Goal: Task Accomplishment & Management: Complete application form

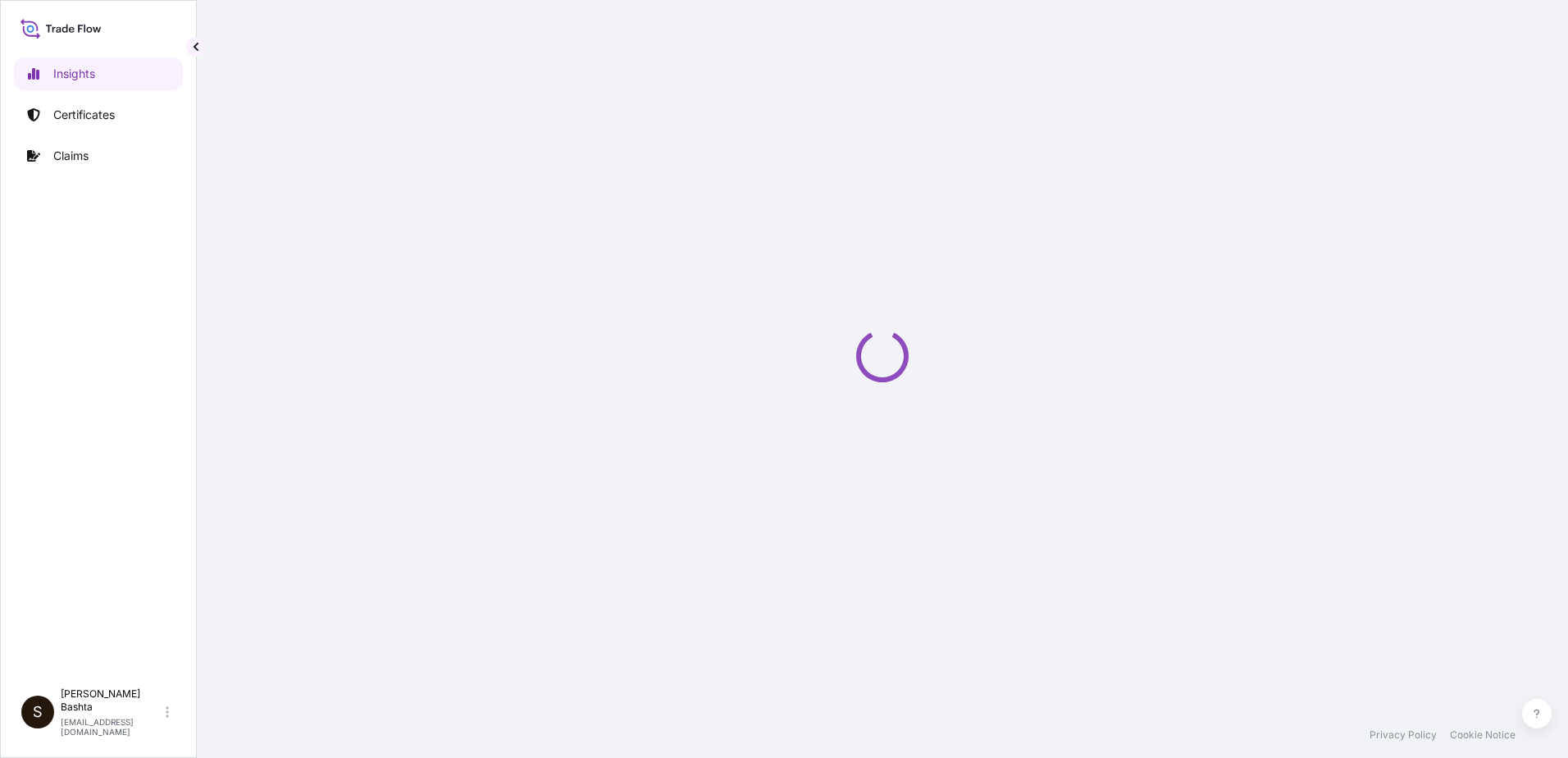
select select "2025"
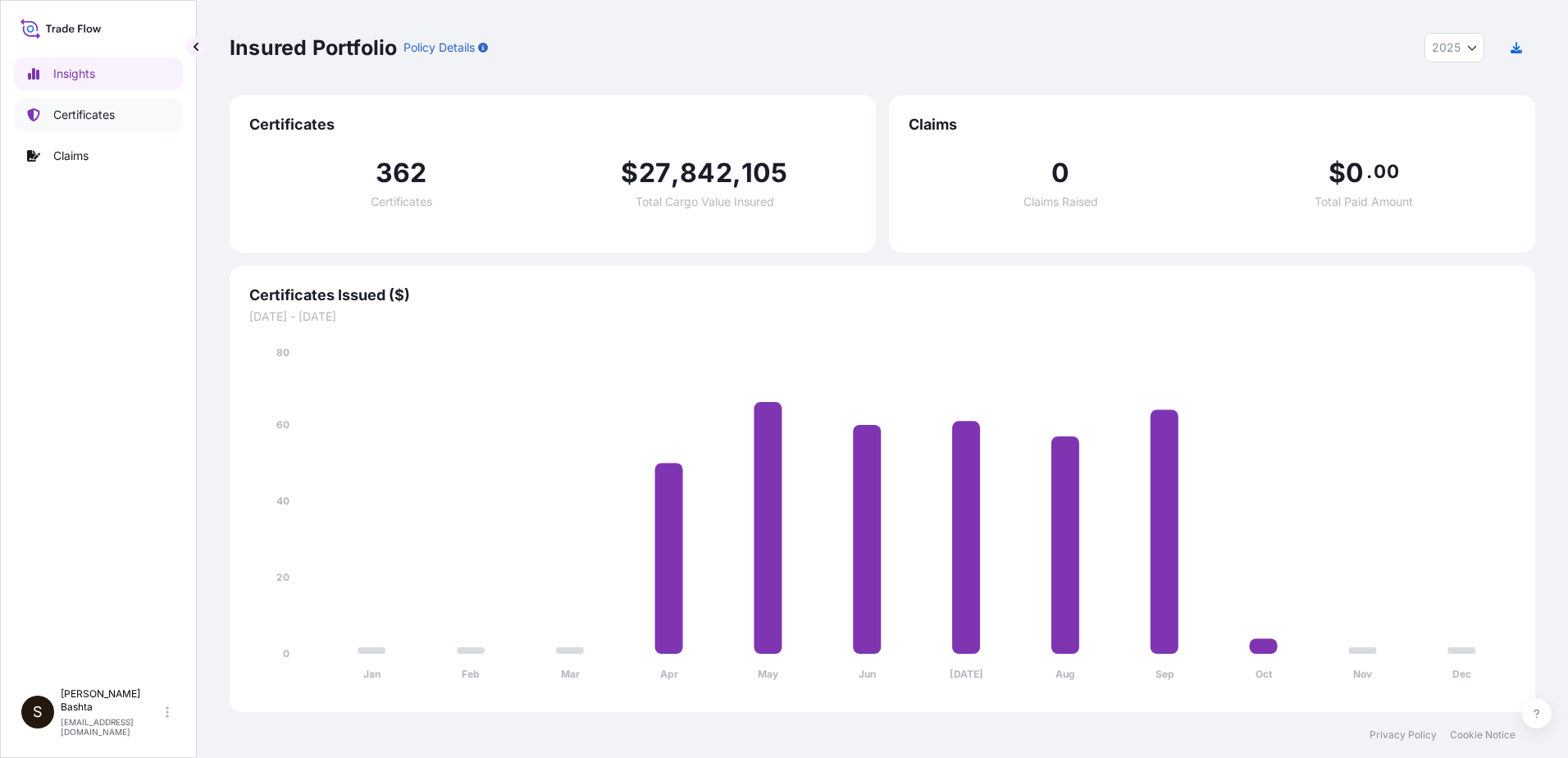
click at [98, 114] on p "Certificates" at bounding box center [84, 115] width 62 height 17
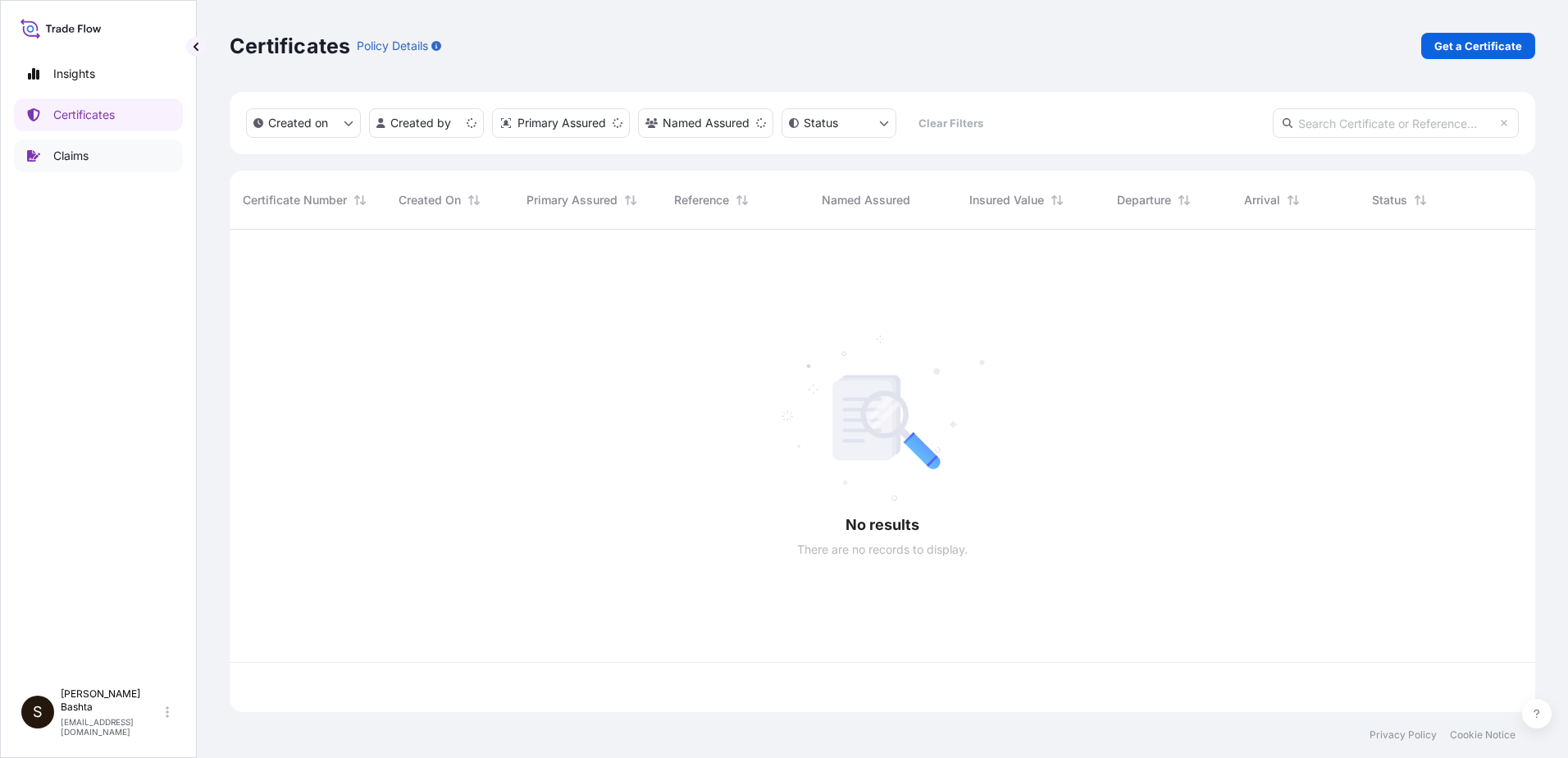
scroll to position [479, 1293]
click at [1494, 41] on p "Get a Certificate" at bounding box center [1478, 46] width 88 height 17
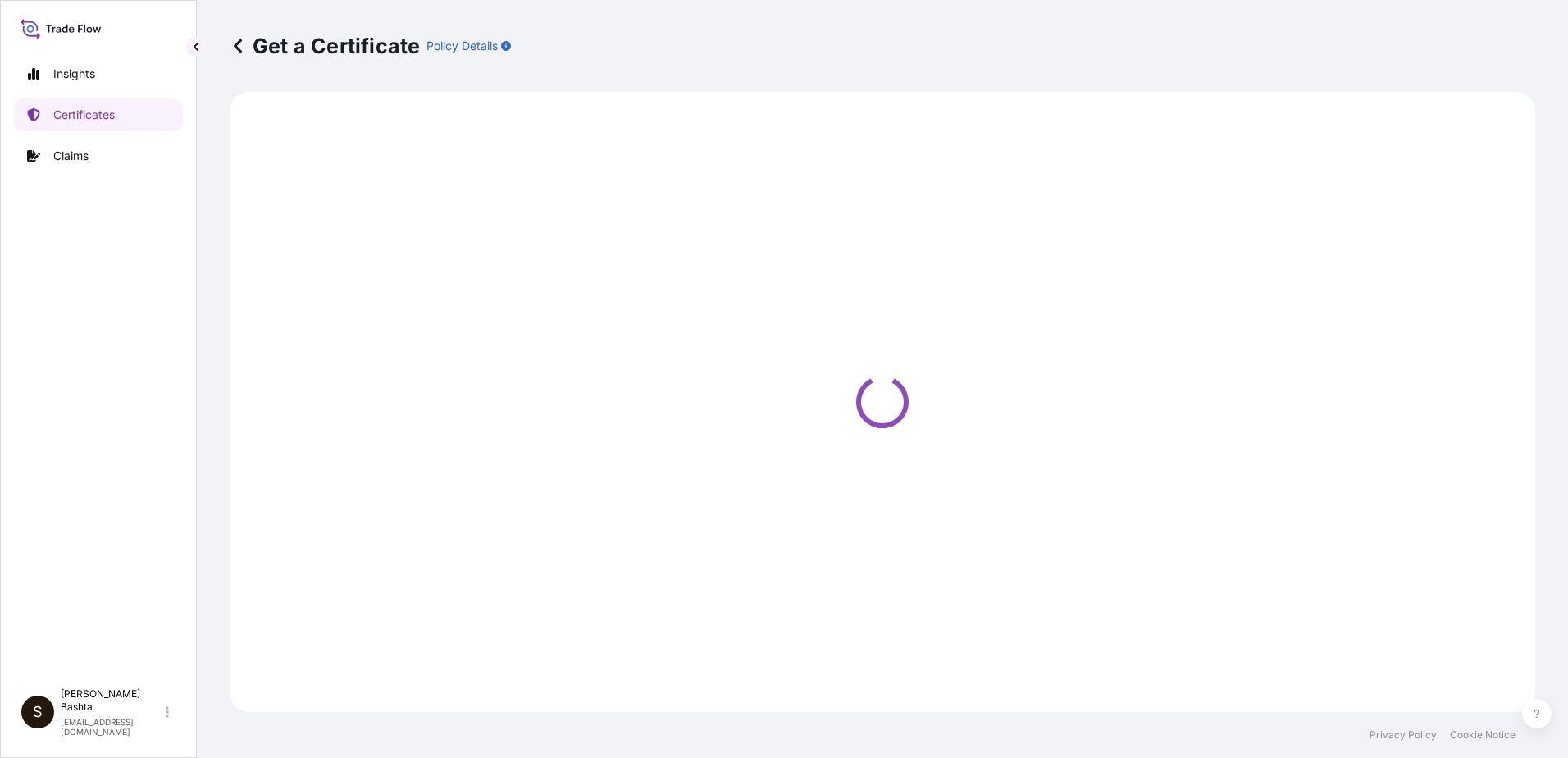
select select "Barge"
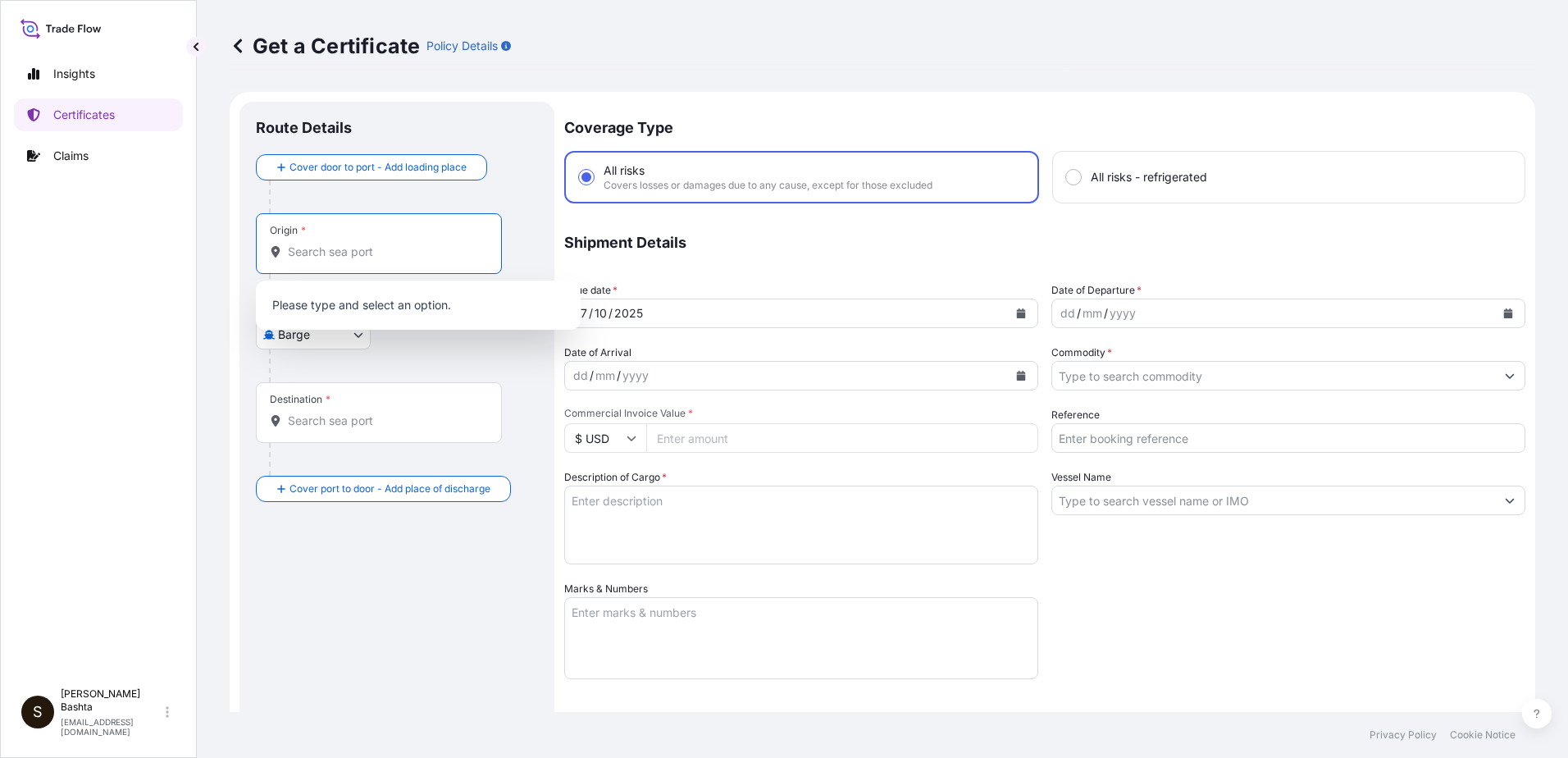
click at [316, 252] on input "Origin *" at bounding box center [385, 252] width 194 height 17
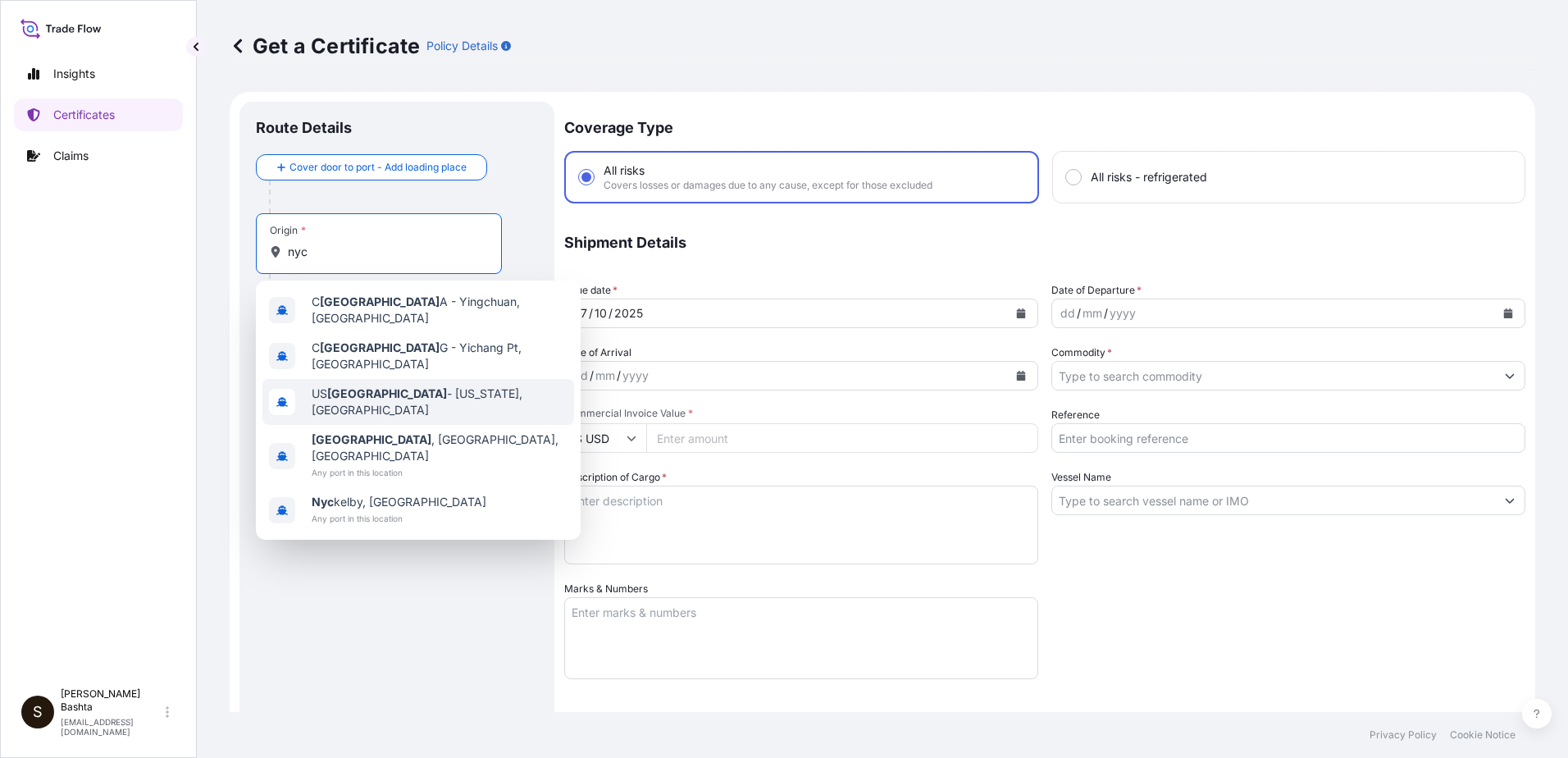
click at [437, 385] on span "US [GEOGRAPHIC_DATA] - [US_STATE], [GEOGRAPHIC_DATA]" at bounding box center [439, 402] width 255 height 33
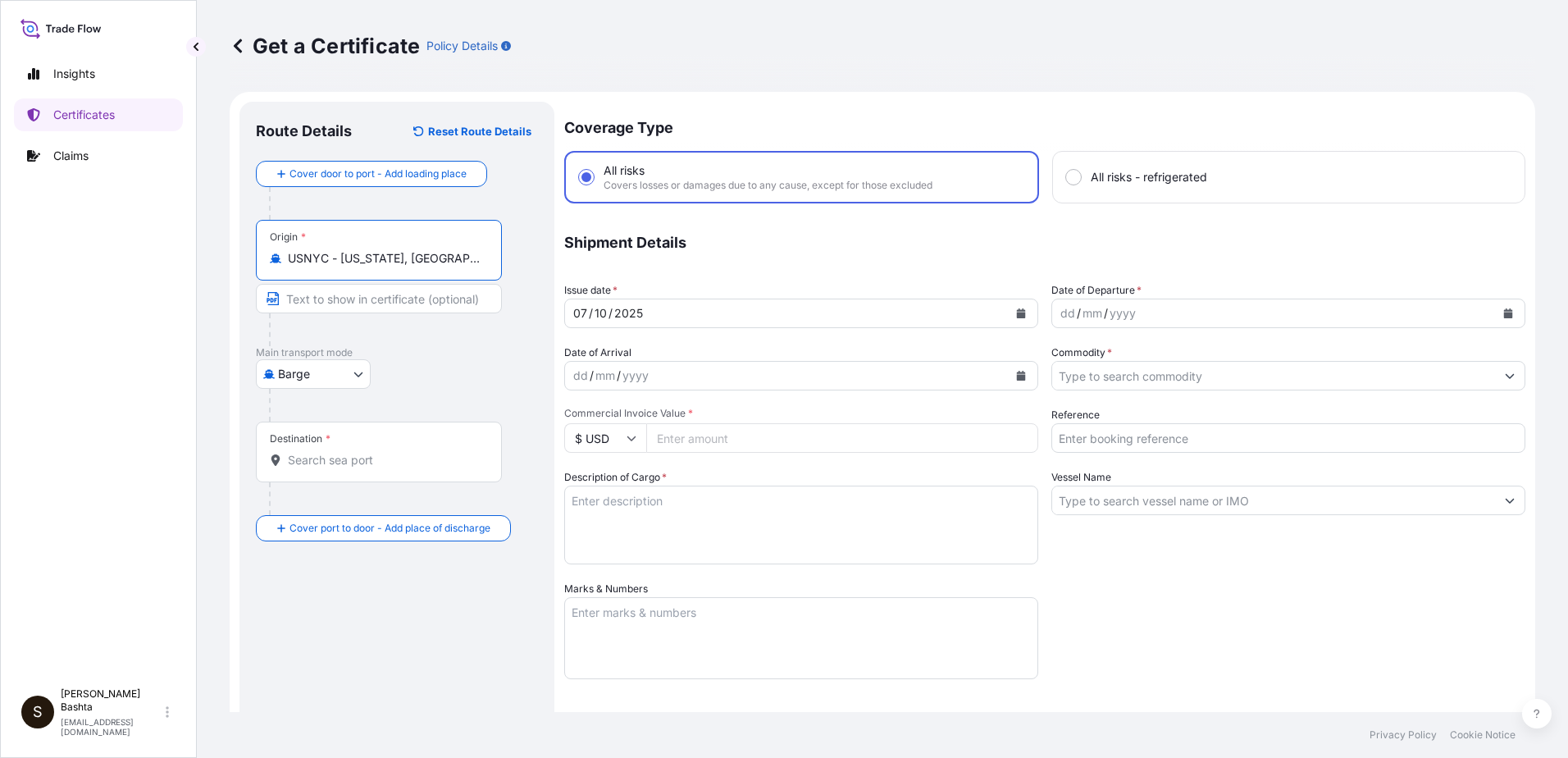
type input "USNYC - [US_STATE], [GEOGRAPHIC_DATA]"
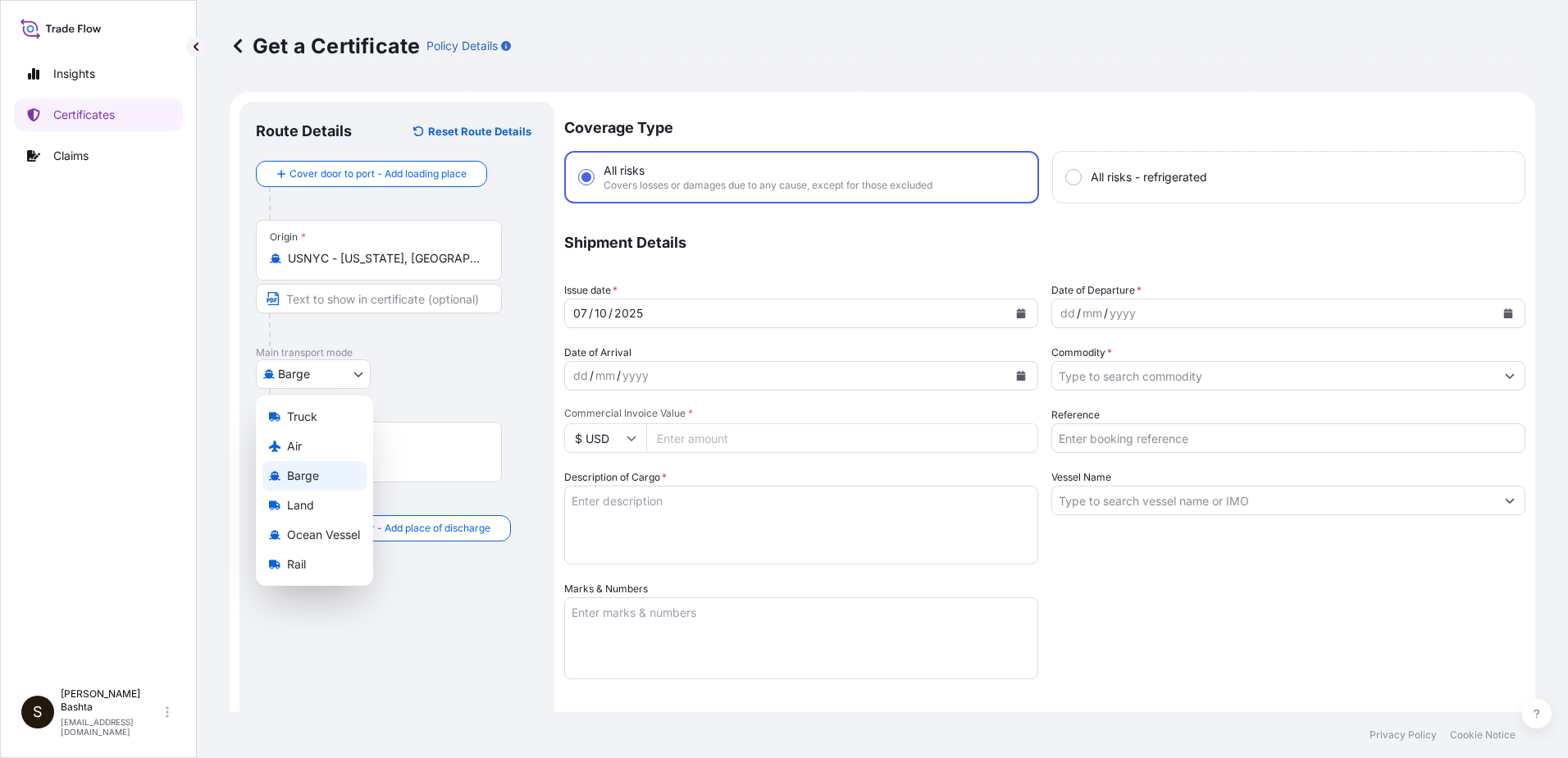
click at [354, 370] on body "0 options available. 5 options available. Insights Certificates Claims S [PERSO…" at bounding box center [784, 379] width 1568 height 758
click at [307, 443] on div "Air" at bounding box center [315, 446] width 104 height 30
select select "Air"
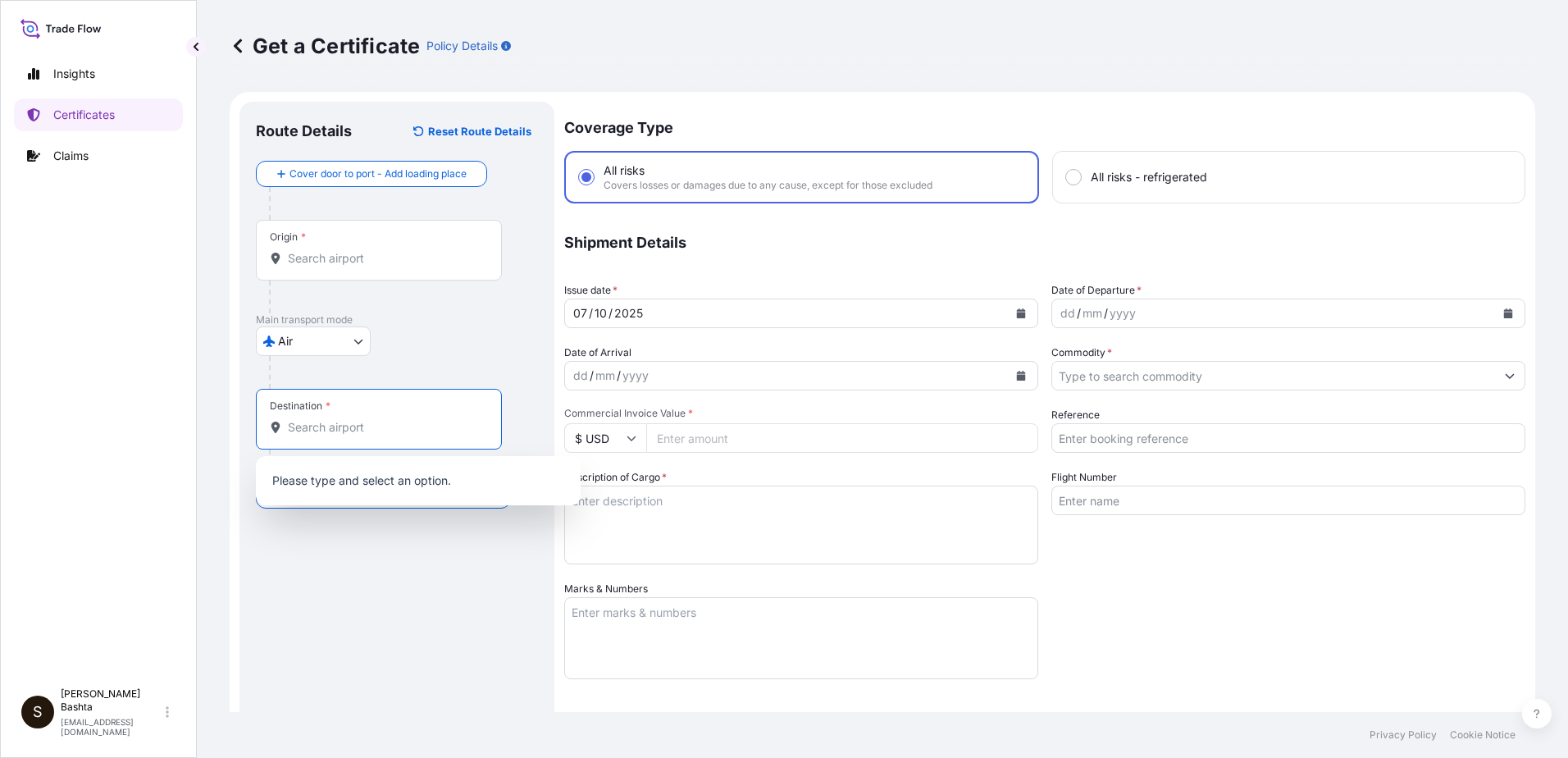
click at [322, 422] on input "Destination *" at bounding box center [385, 427] width 194 height 17
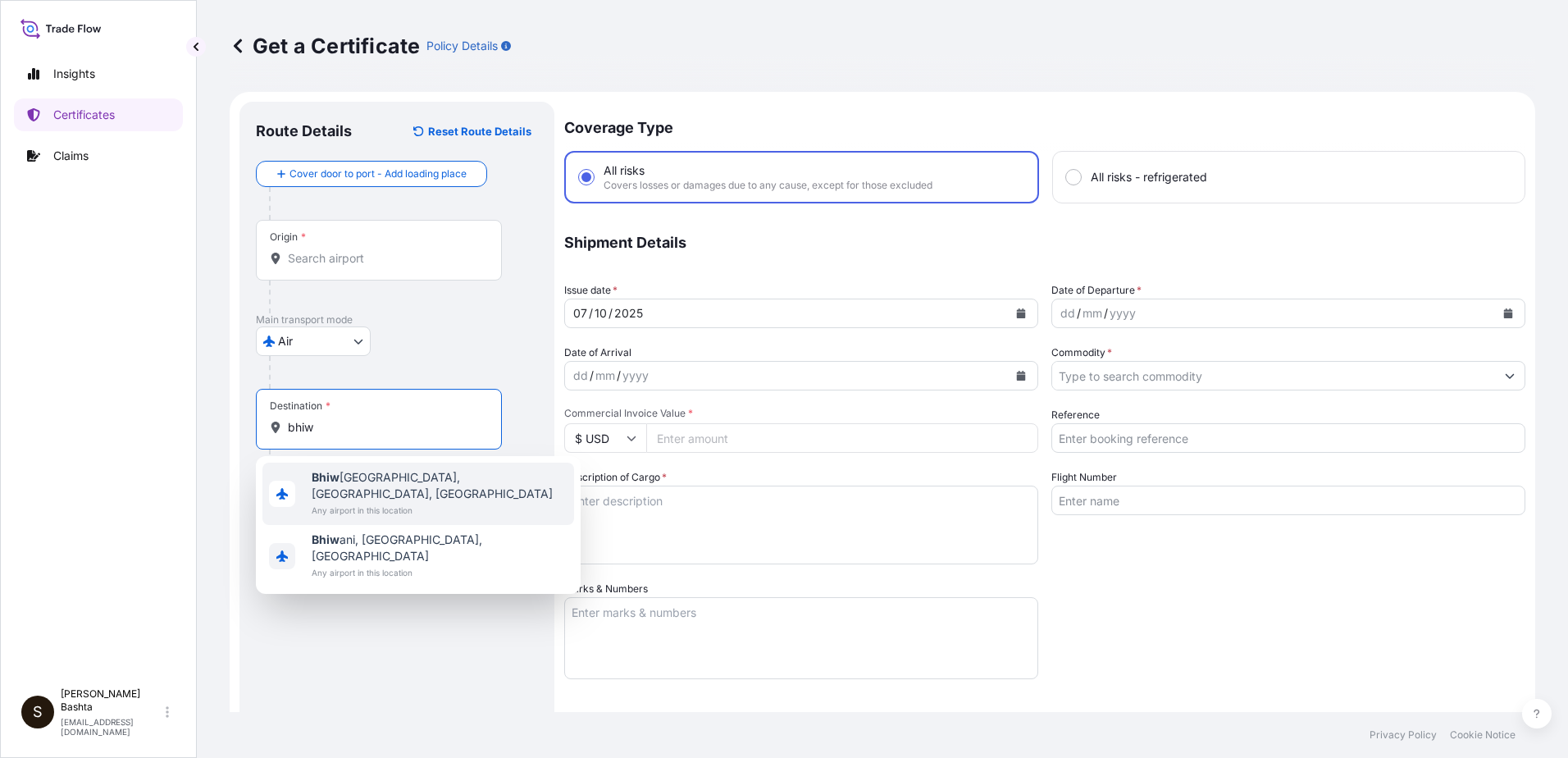
click at [402, 478] on span "Bhiw [GEOGRAPHIC_DATA], [GEOGRAPHIC_DATA], [GEOGRAPHIC_DATA]" at bounding box center [439, 486] width 255 height 33
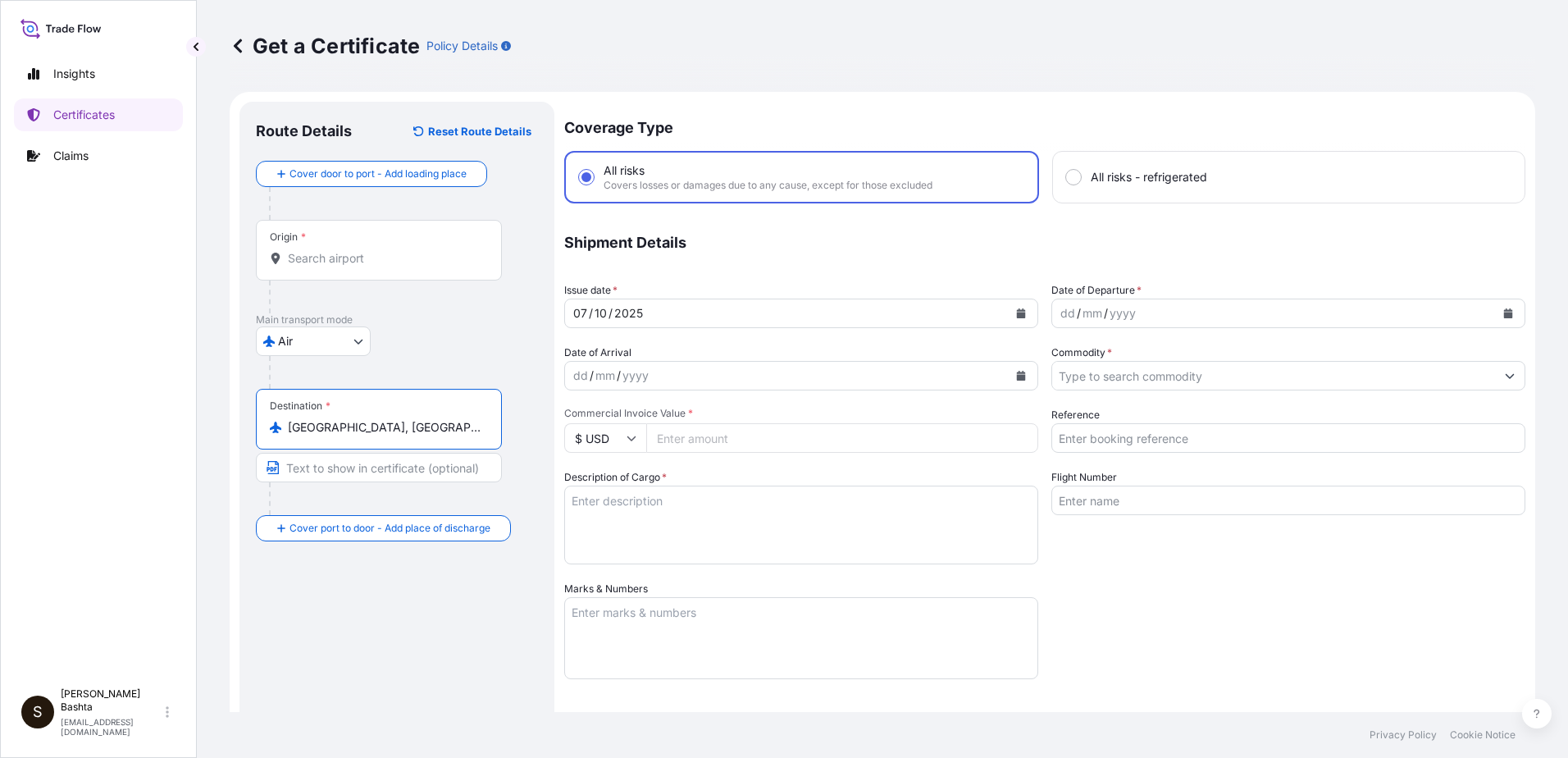
type input "[GEOGRAPHIC_DATA], [GEOGRAPHIC_DATA], [GEOGRAPHIC_DATA]"
click at [1063, 321] on div "dd" at bounding box center [1068, 313] width 18 height 19
click at [1505, 374] on icon "Show suggestions" at bounding box center [1510, 375] width 10 height 10
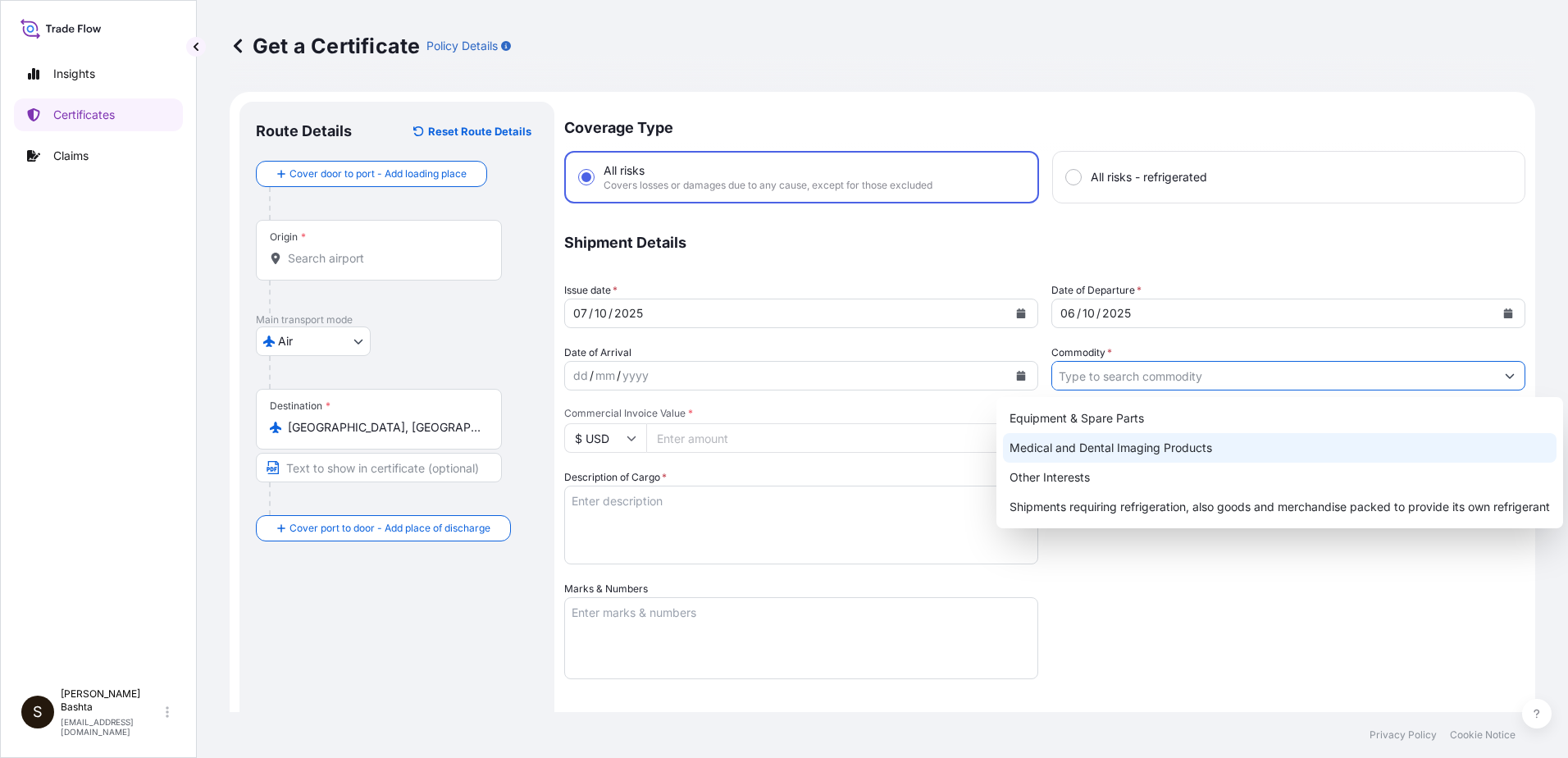
click at [1144, 444] on div "Medical and Dental Imaging Products" at bounding box center [1279, 447] width 553 height 30
type input "Medical and Dental Imaging Products"
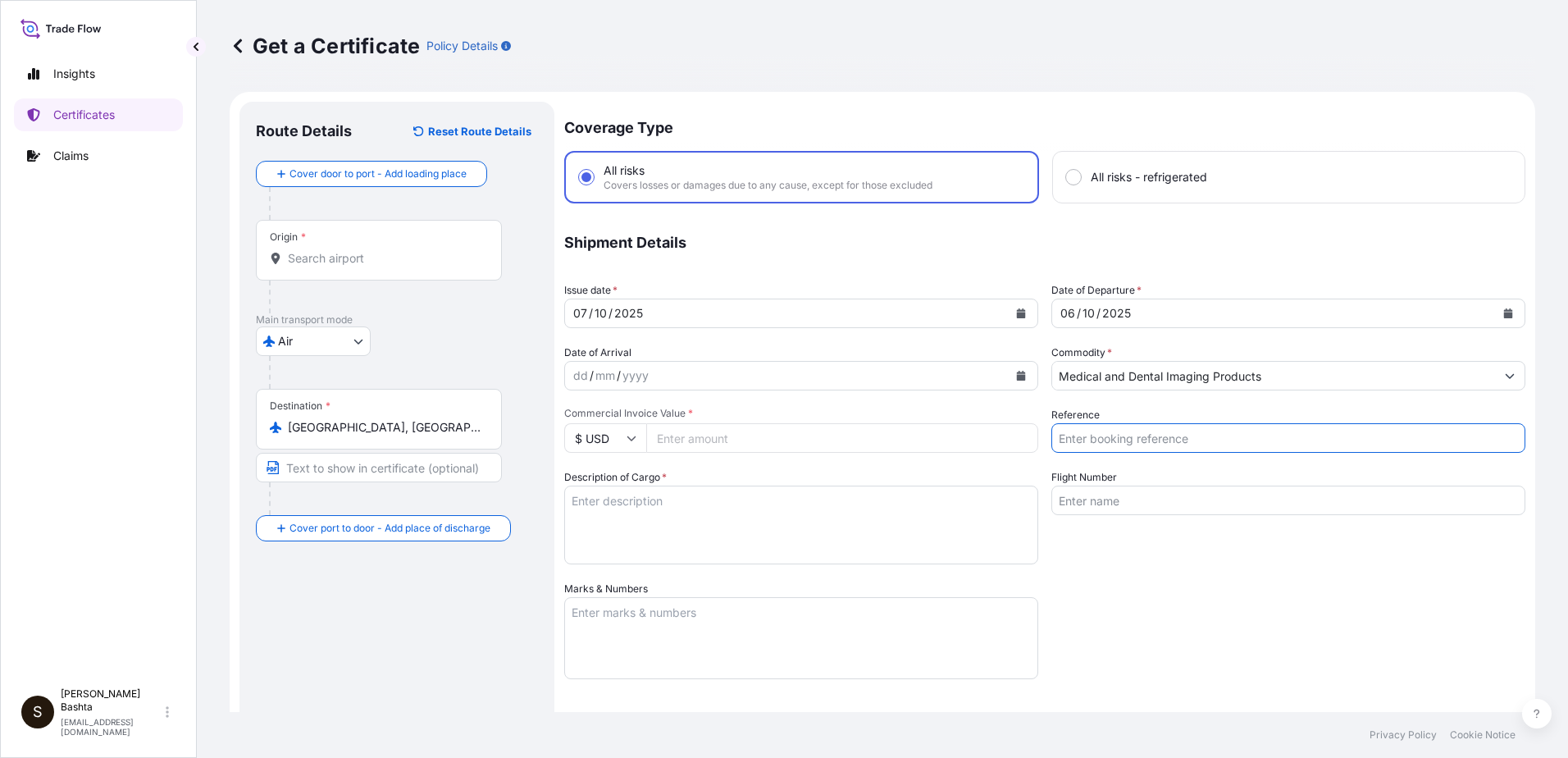
click at [1127, 438] on input "Reference" at bounding box center [1289, 438] width 474 height 30
type input "21244558"
click at [719, 444] on input "Commercial Invoice Value *" at bounding box center [842, 438] width 392 height 30
type input "717.31"
click at [577, 509] on textarea "Description of Cargo *" at bounding box center [802, 524] width 474 height 78
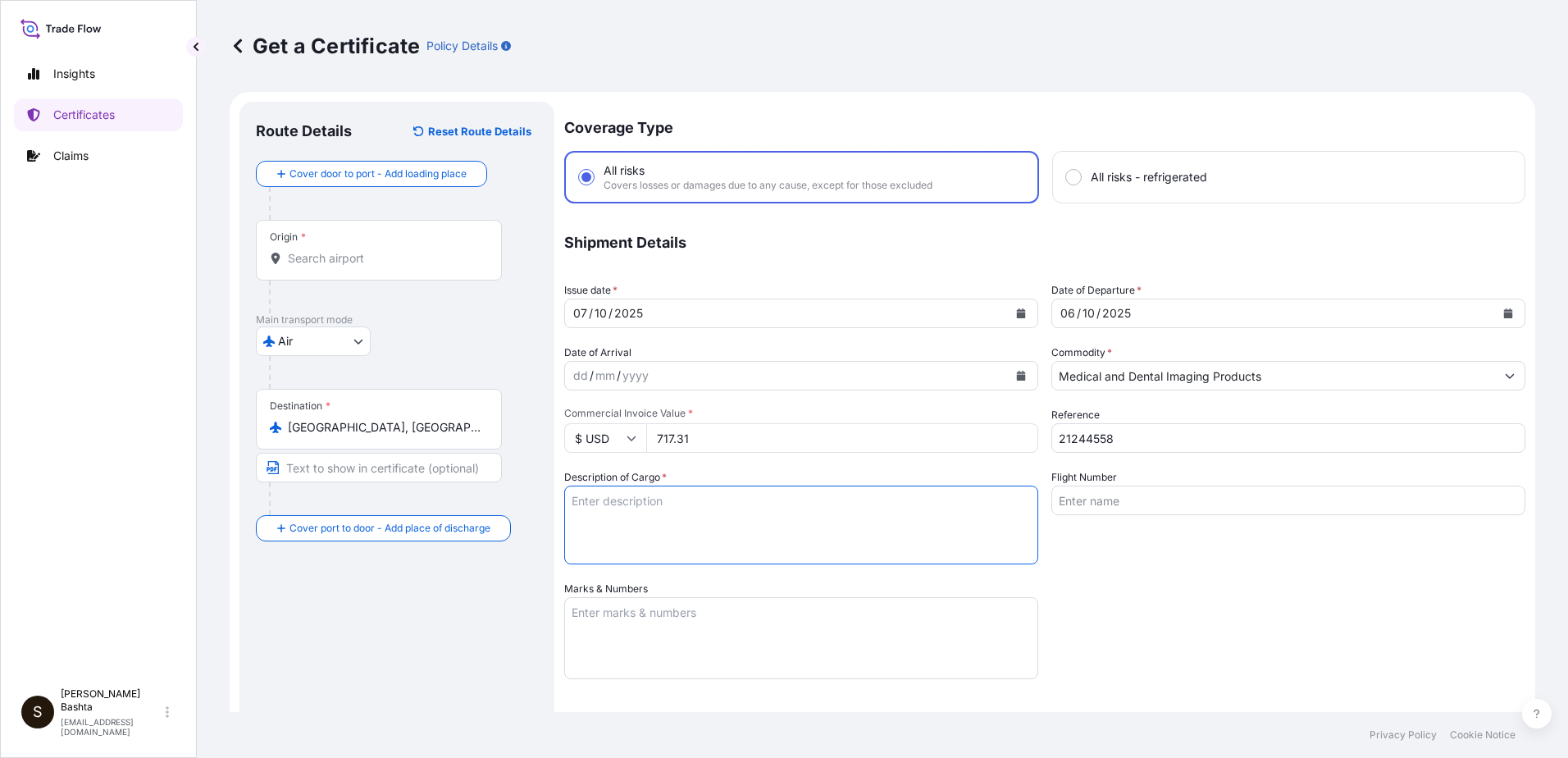
click at [603, 506] on textarea "Description of Cargo *" at bounding box center [802, 524] width 474 height 78
click at [601, 506] on textarea "Description of Cargo *" at bounding box center [802, 524] width 474 height 78
click at [600, 506] on textarea "Description of Cargo *" at bounding box center [802, 524] width 474 height 78
click at [590, 503] on textarea "Description of Cargo *" at bounding box center [802, 524] width 474 height 78
click at [589, 501] on textarea "Description of Cargo *" at bounding box center [802, 524] width 474 height 78
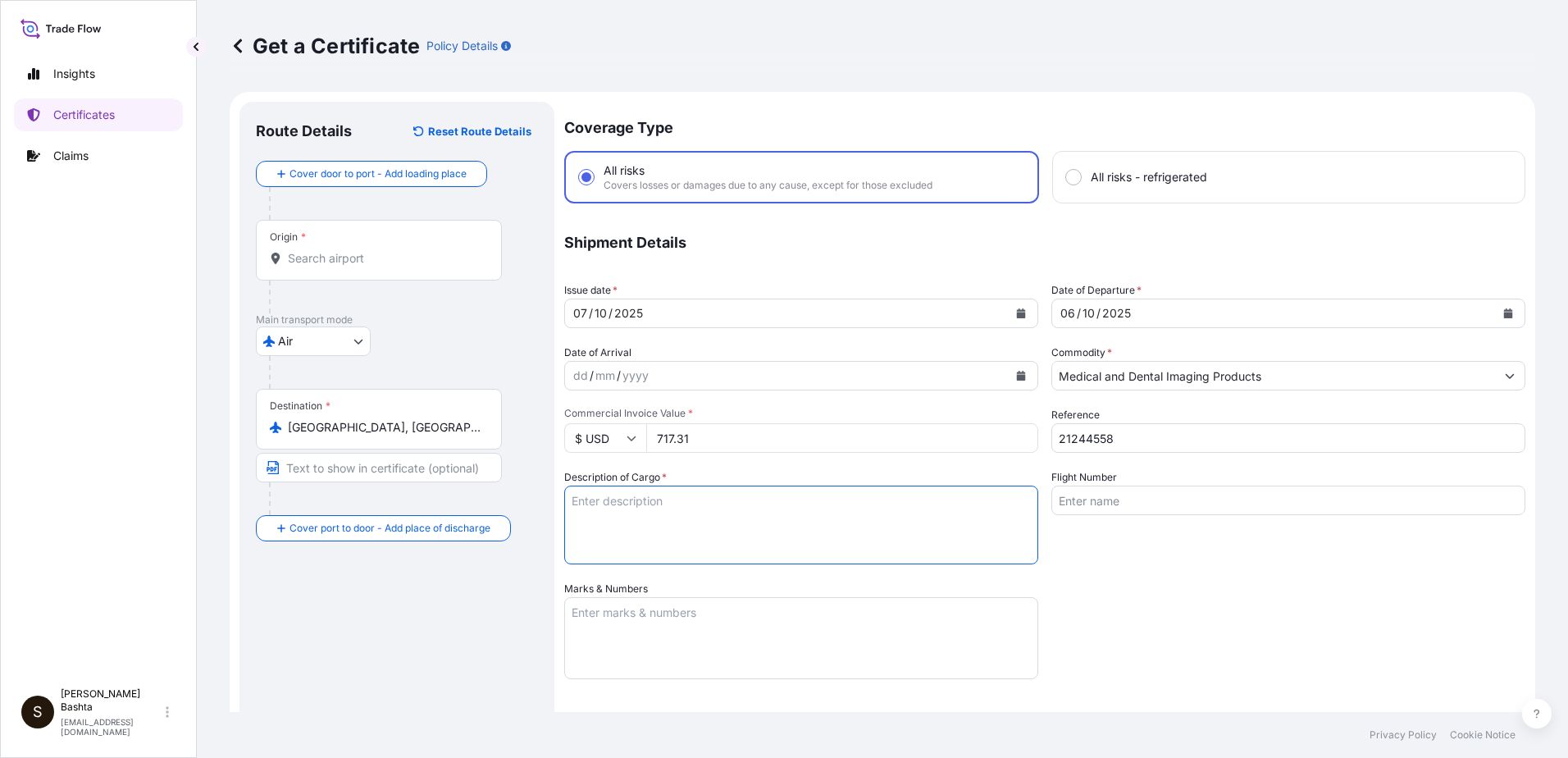
click at [589, 501] on textarea "Description of Cargo *" at bounding box center [802, 524] width 474 height 78
click at [581, 507] on textarea "Description of Cargo *" at bounding box center [802, 524] width 474 height 78
click at [579, 515] on textarea "Description of Cargo *" at bounding box center [802, 524] width 474 height 78
click at [570, 527] on textarea "Description of Cargo *" at bounding box center [802, 524] width 474 height 78
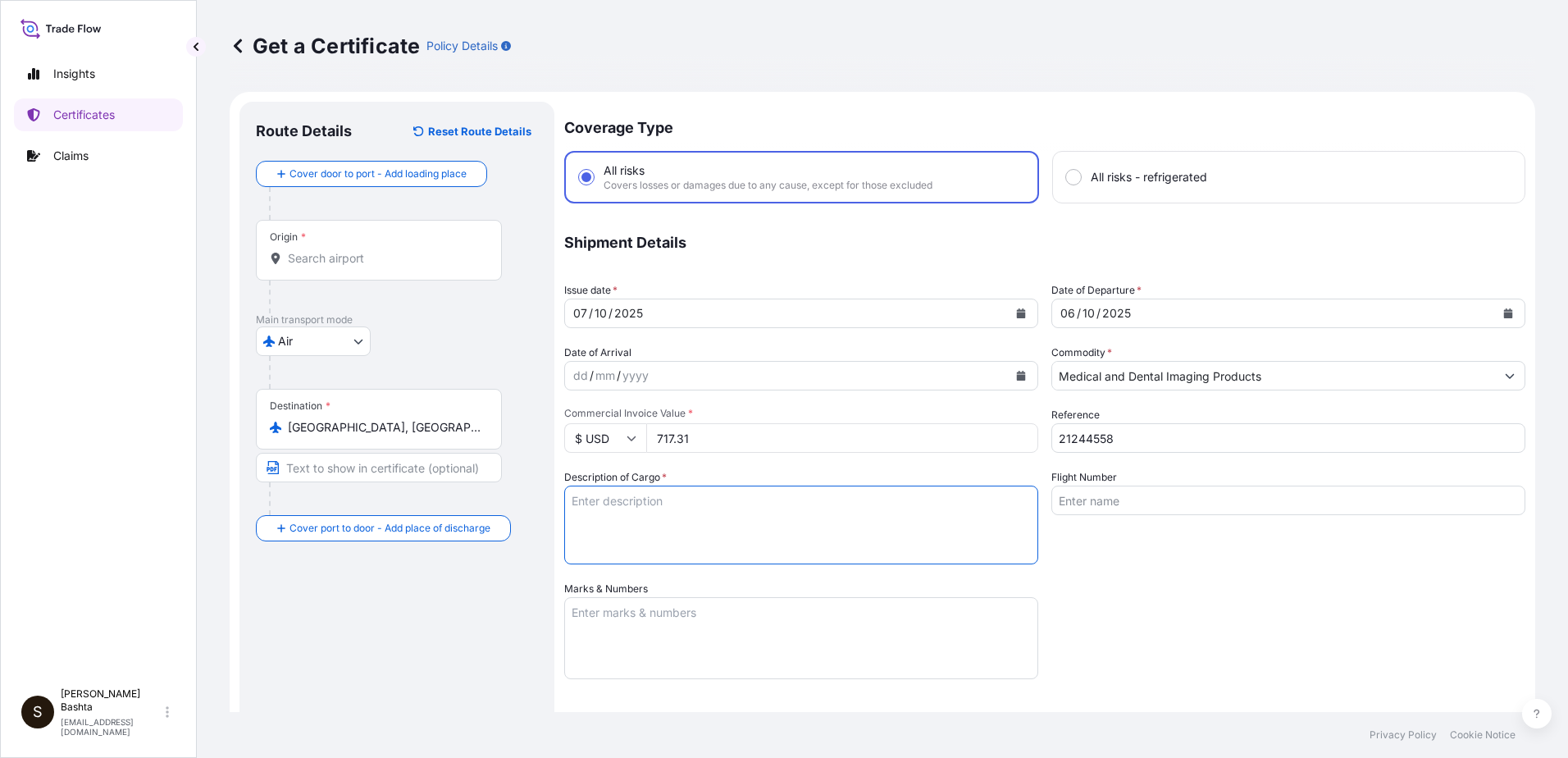
drag, startPoint x: 577, startPoint y: 510, endPoint x: 671, endPoint y: 532, distance: 96.5
click at [670, 535] on textarea "Description of Cargo *" at bounding box center [802, 524] width 474 height 78
click at [671, 532] on textarea "Description of Cargo *" at bounding box center [802, 524] width 474 height 78
click at [601, 607] on textarea "Marks & Numbers" at bounding box center [802, 637] width 474 height 82
click at [601, 604] on textarea "Marks & Numbers" at bounding box center [802, 637] width 474 height 82
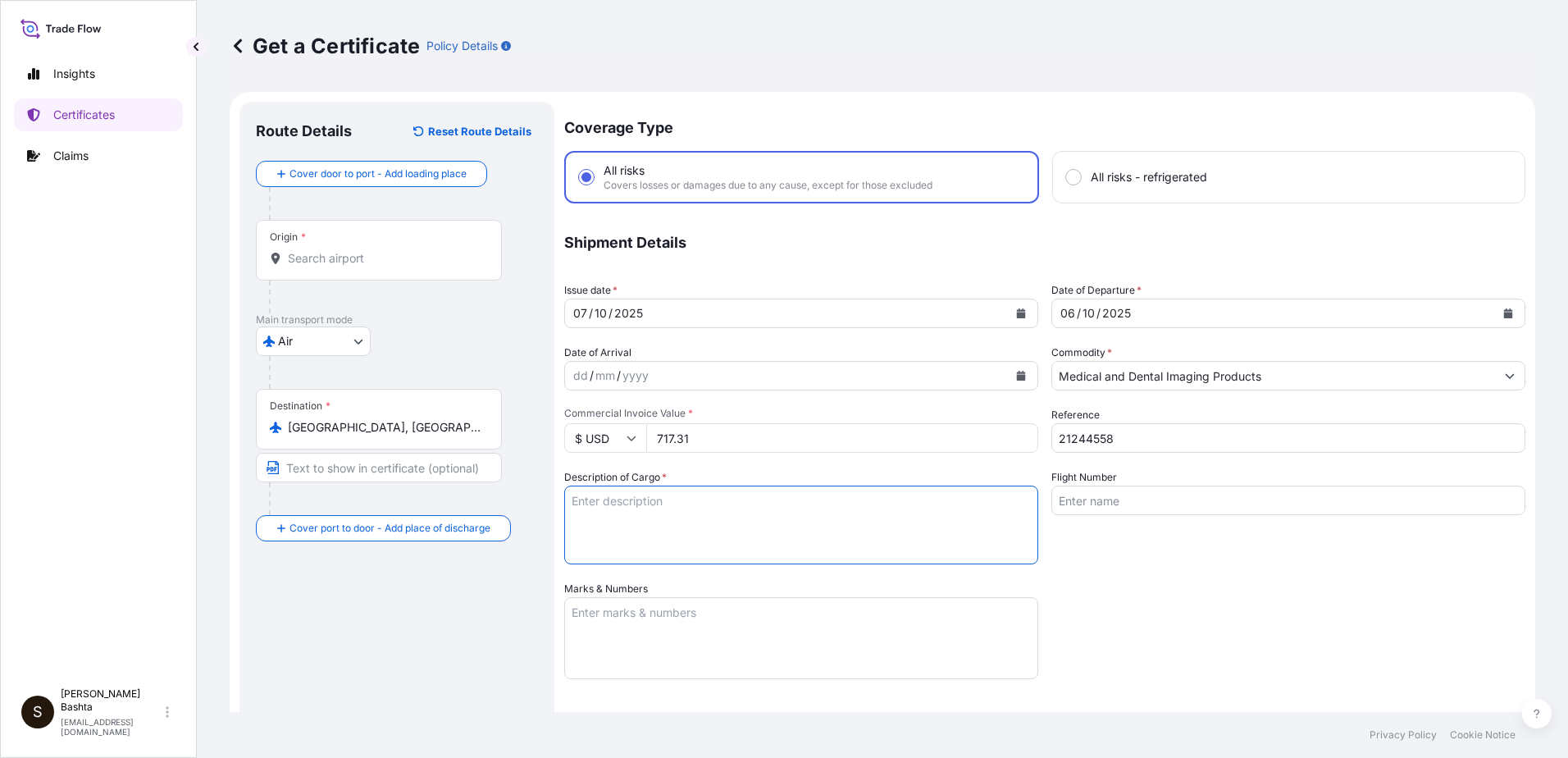
click at [605, 510] on textarea "Description of Cargo *" at bounding box center [802, 524] width 474 height 78
click at [582, 502] on textarea "Description of Cargo *" at bounding box center [802, 524] width 474 height 78
type textarea "MEDICAL AND DENTAL IMAGING PRODUCTS"
click at [586, 603] on textarea "Marks & Numbers" at bounding box center [802, 637] width 474 height 82
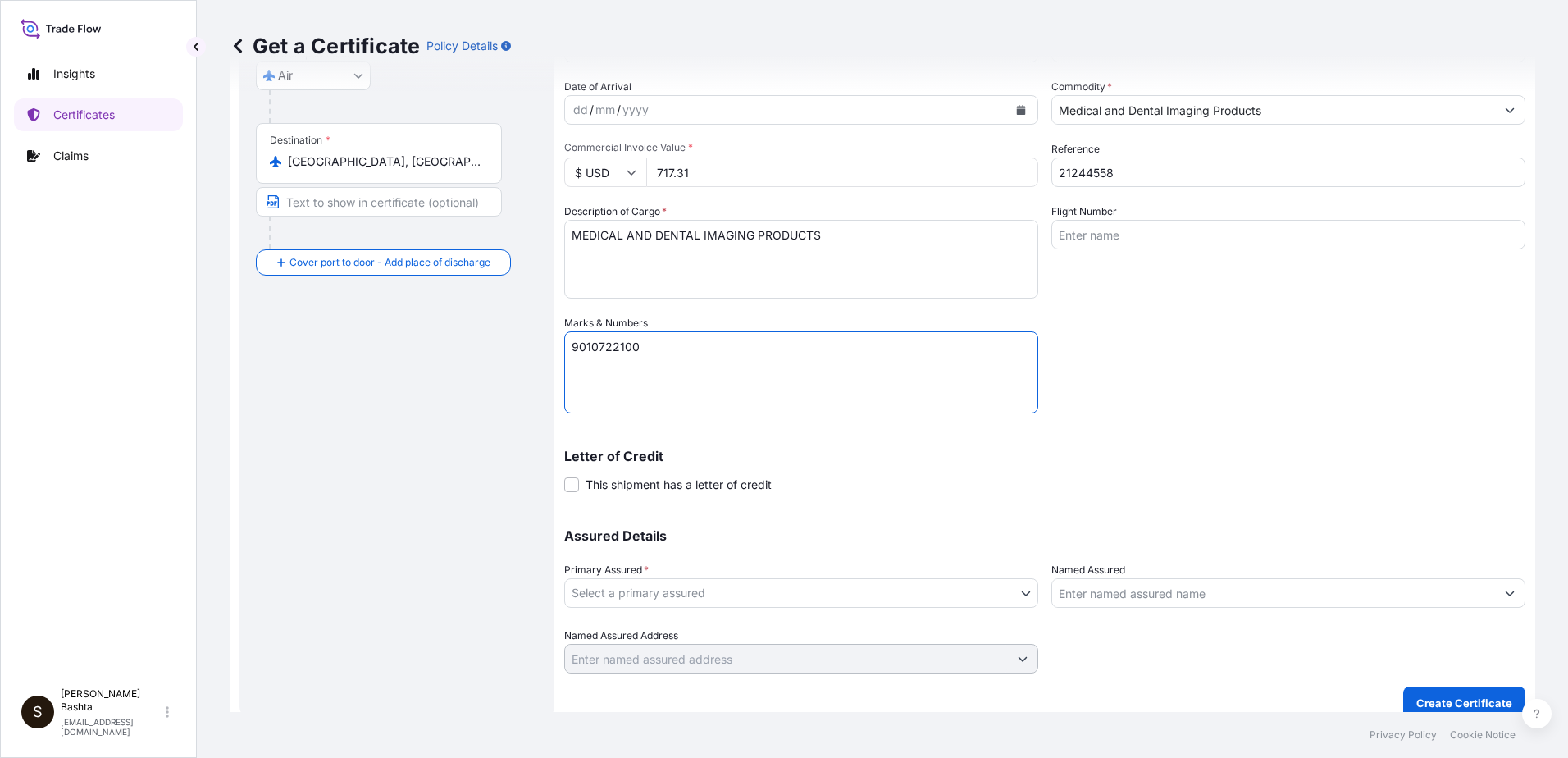
scroll to position [283, 0]
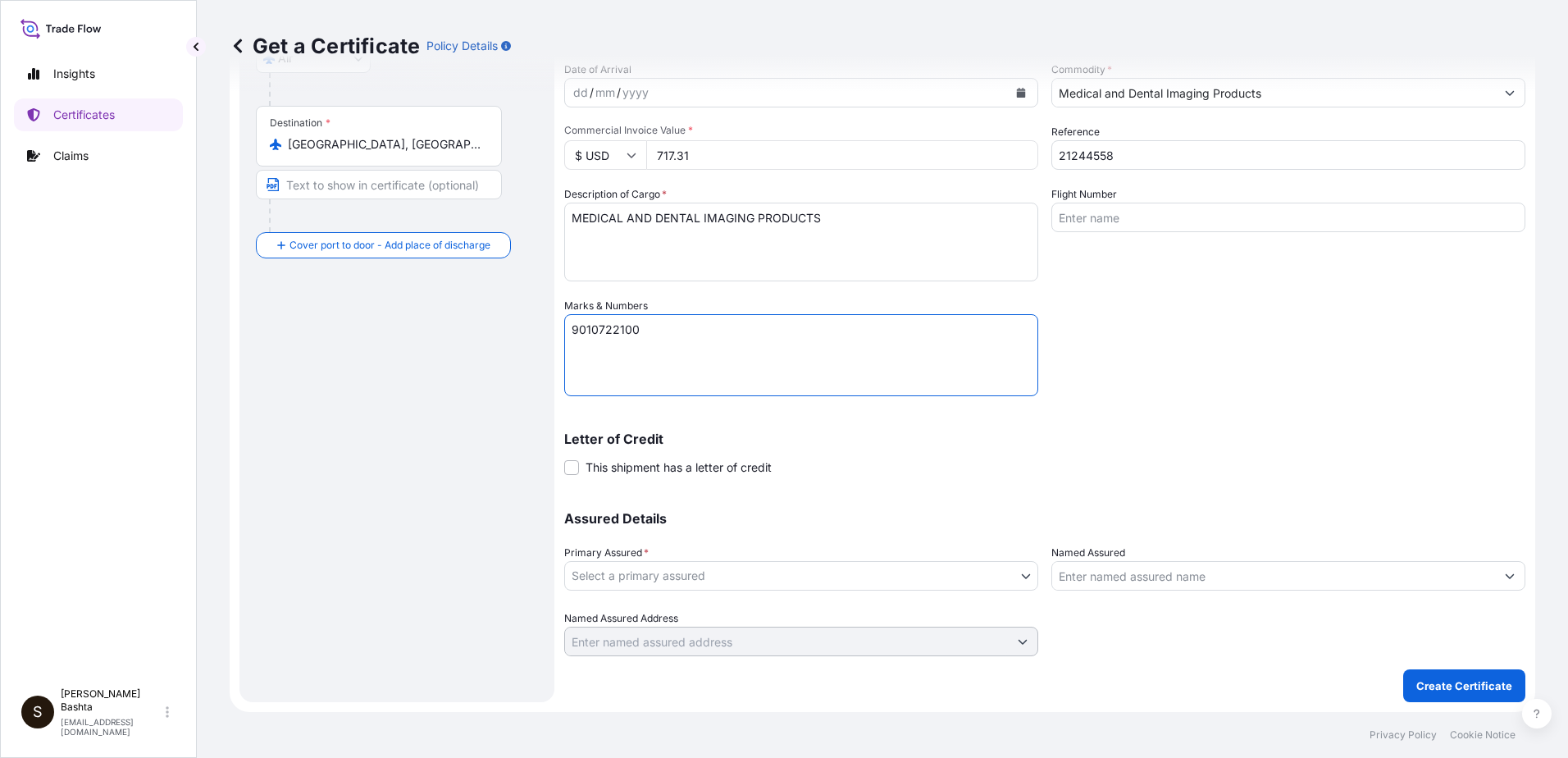
type textarea "9010722100"
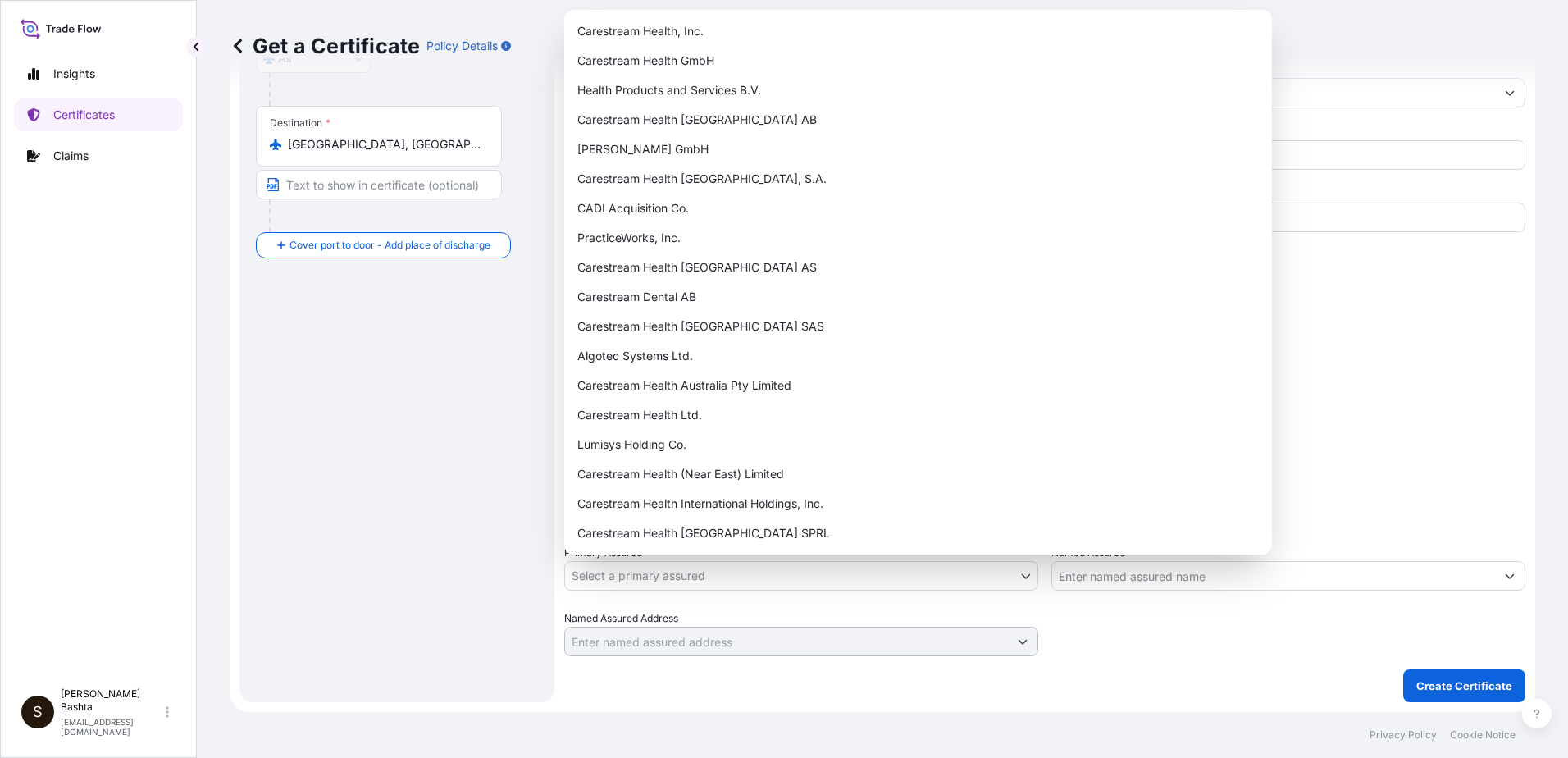
click at [1019, 576] on body "Insights Certificates Claims S [PERSON_NAME] [PERSON_NAME][EMAIL_ADDRESS][PERSO…" at bounding box center [784, 379] width 1568 height 758
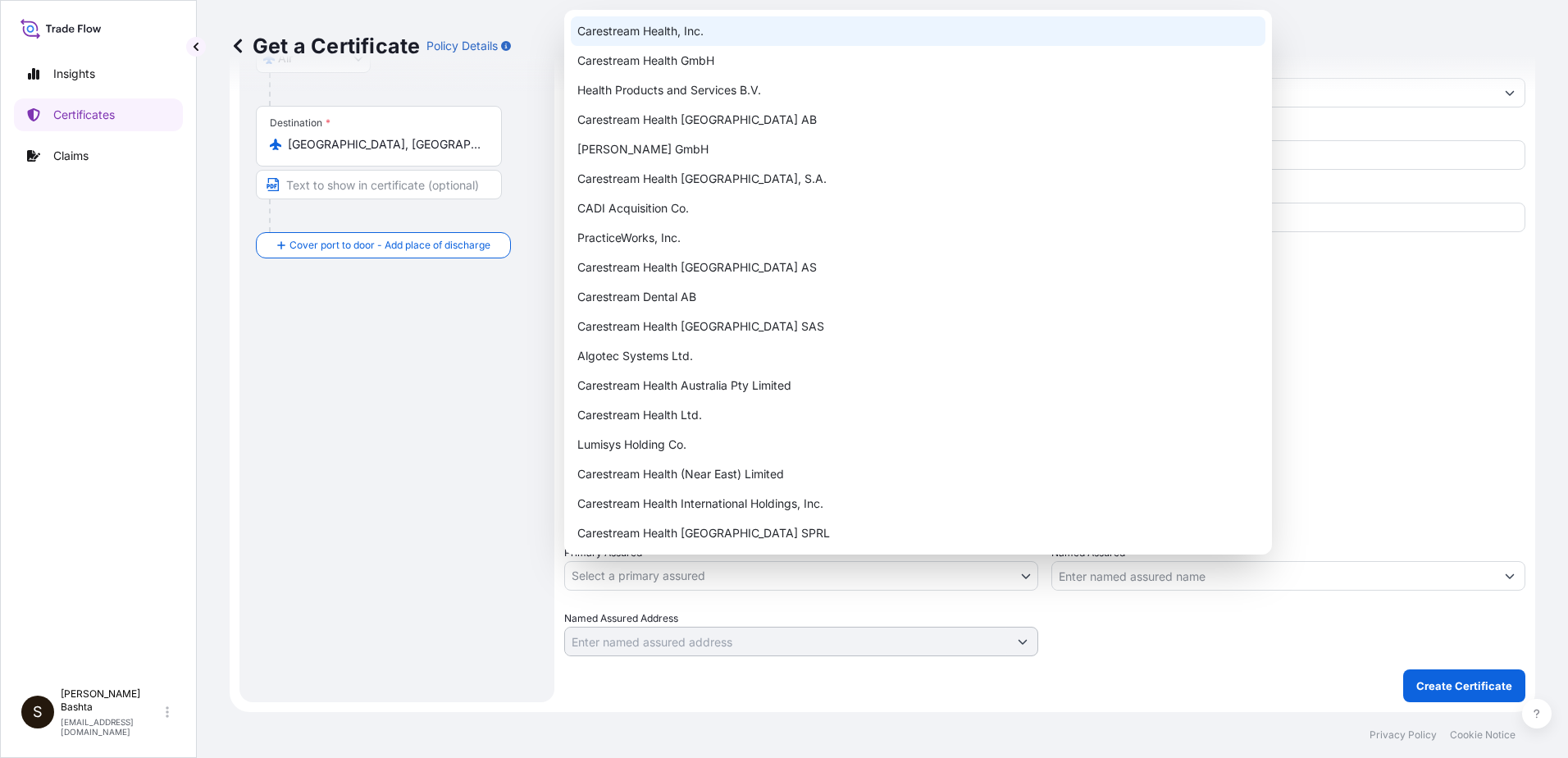
click at [689, 31] on div "Carestream Health, Inc." at bounding box center [918, 31] width 695 height 30
select select "32008"
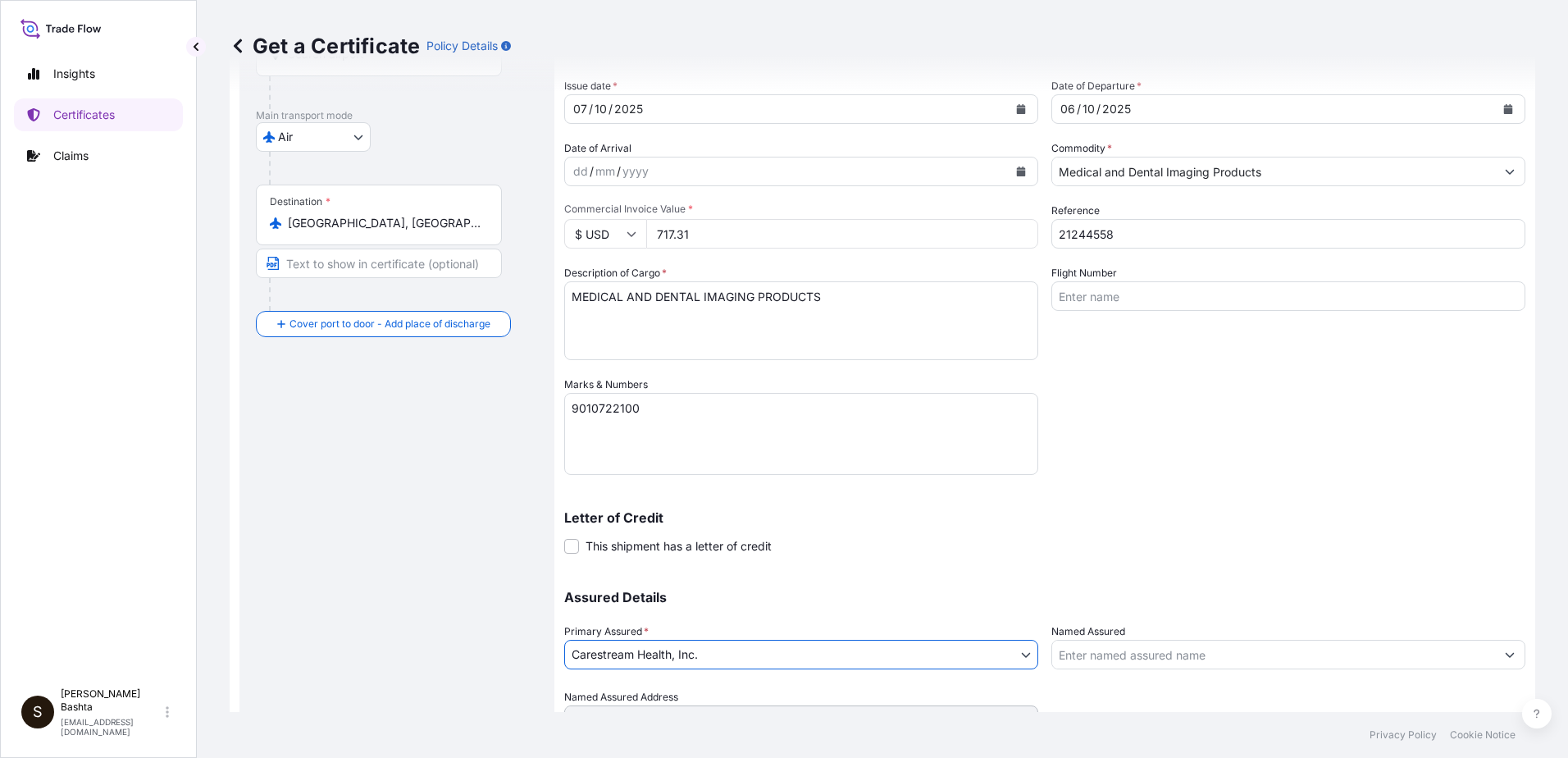
scroll to position [0, 0]
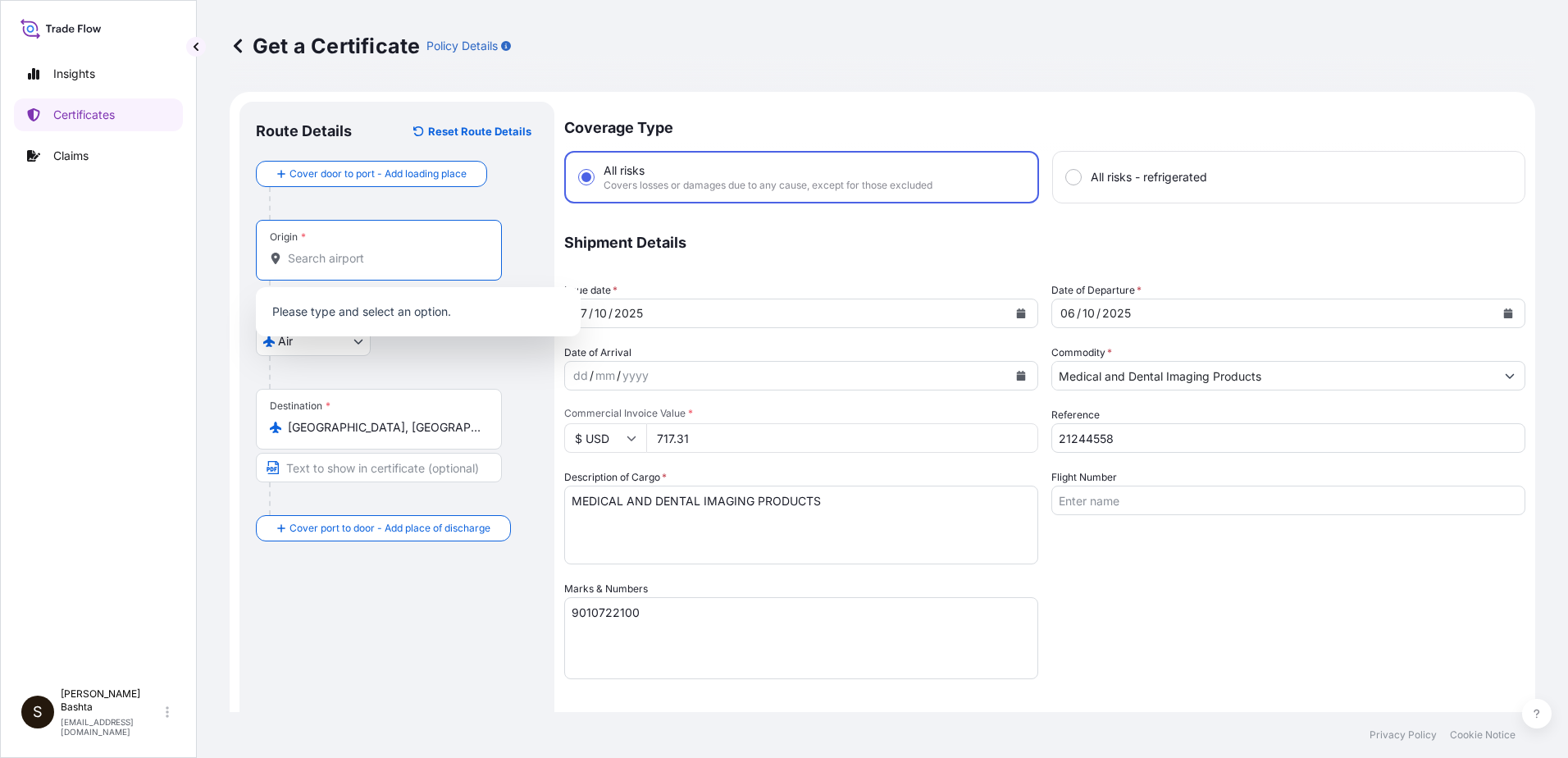
click at [327, 252] on input "Origin *" at bounding box center [385, 258] width 194 height 17
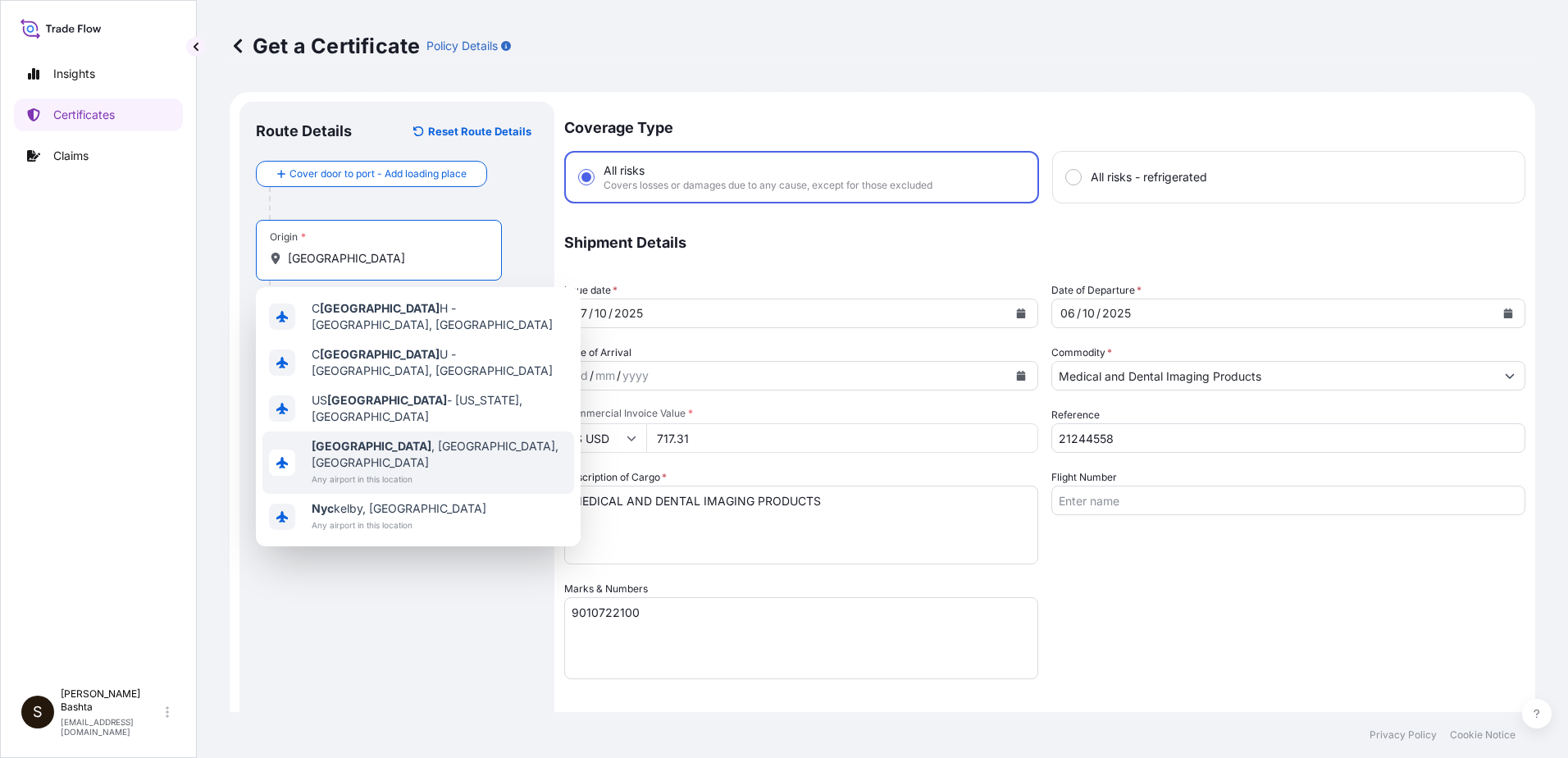
click at [391, 438] on span "[GEOGRAPHIC_DATA] , [GEOGRAPHIC_DATA], [GEOGRAPHIC_DATA]" at bounding box center [439, 455] width 255 height 33
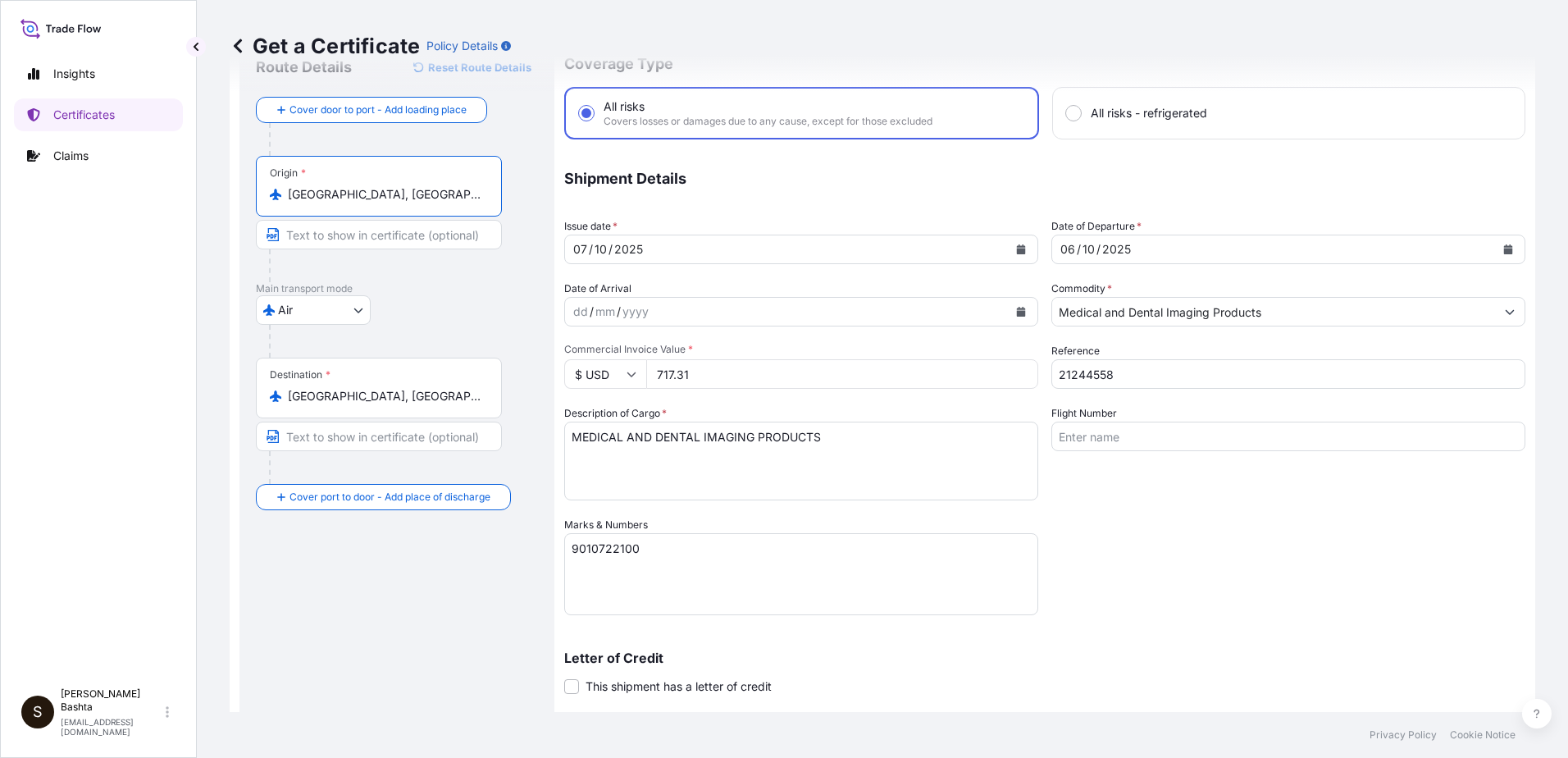
scroll to position [283, 0]
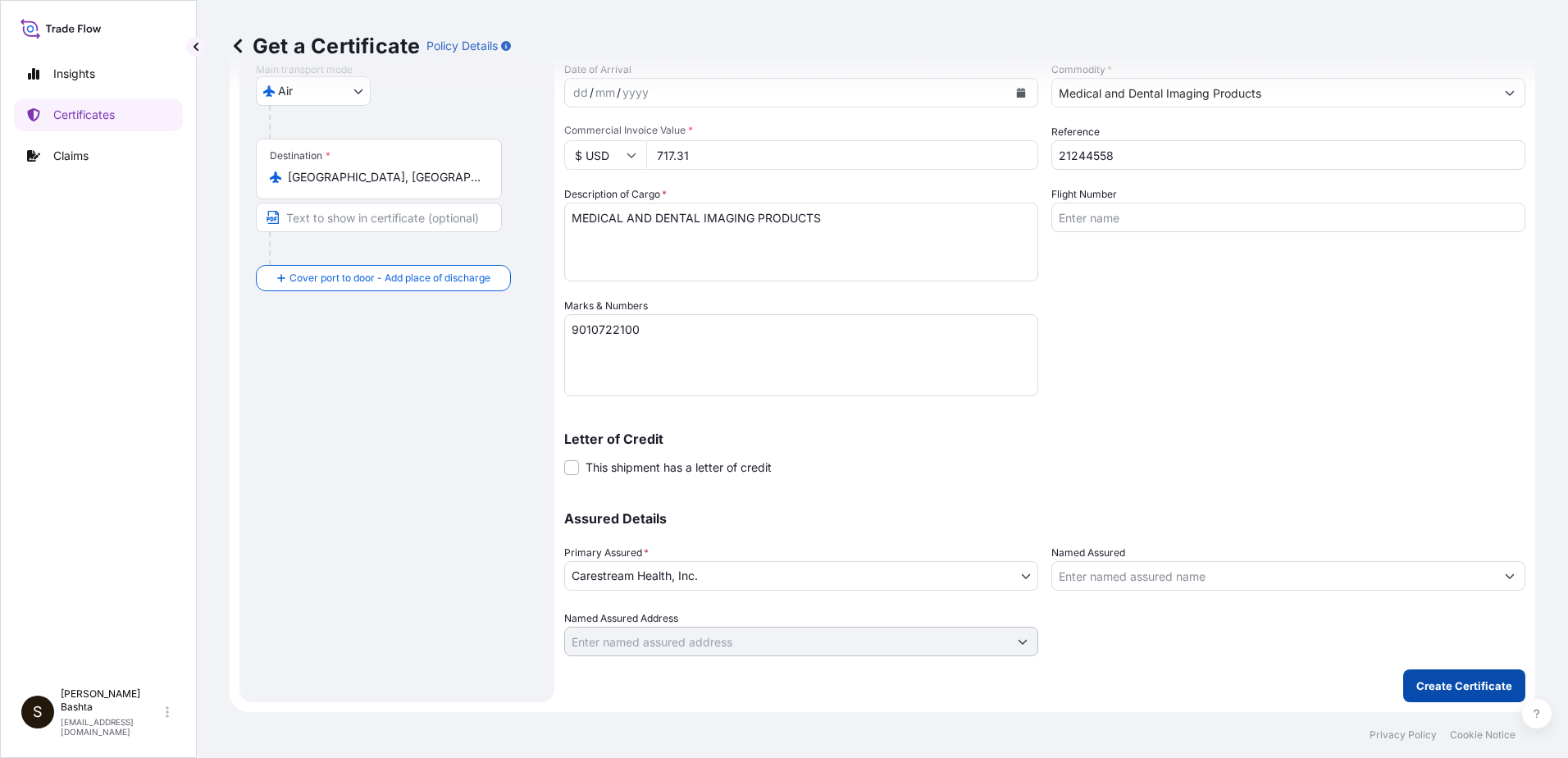
type input "[GEOGRAPHIC_DATA], [GEOGRAPHIC_DATA], [GEOGRAPHIC_DATA]"
click at [1444, 677] on p "Create Certificate" at bounding box center [1465, 685] width 96 height 17
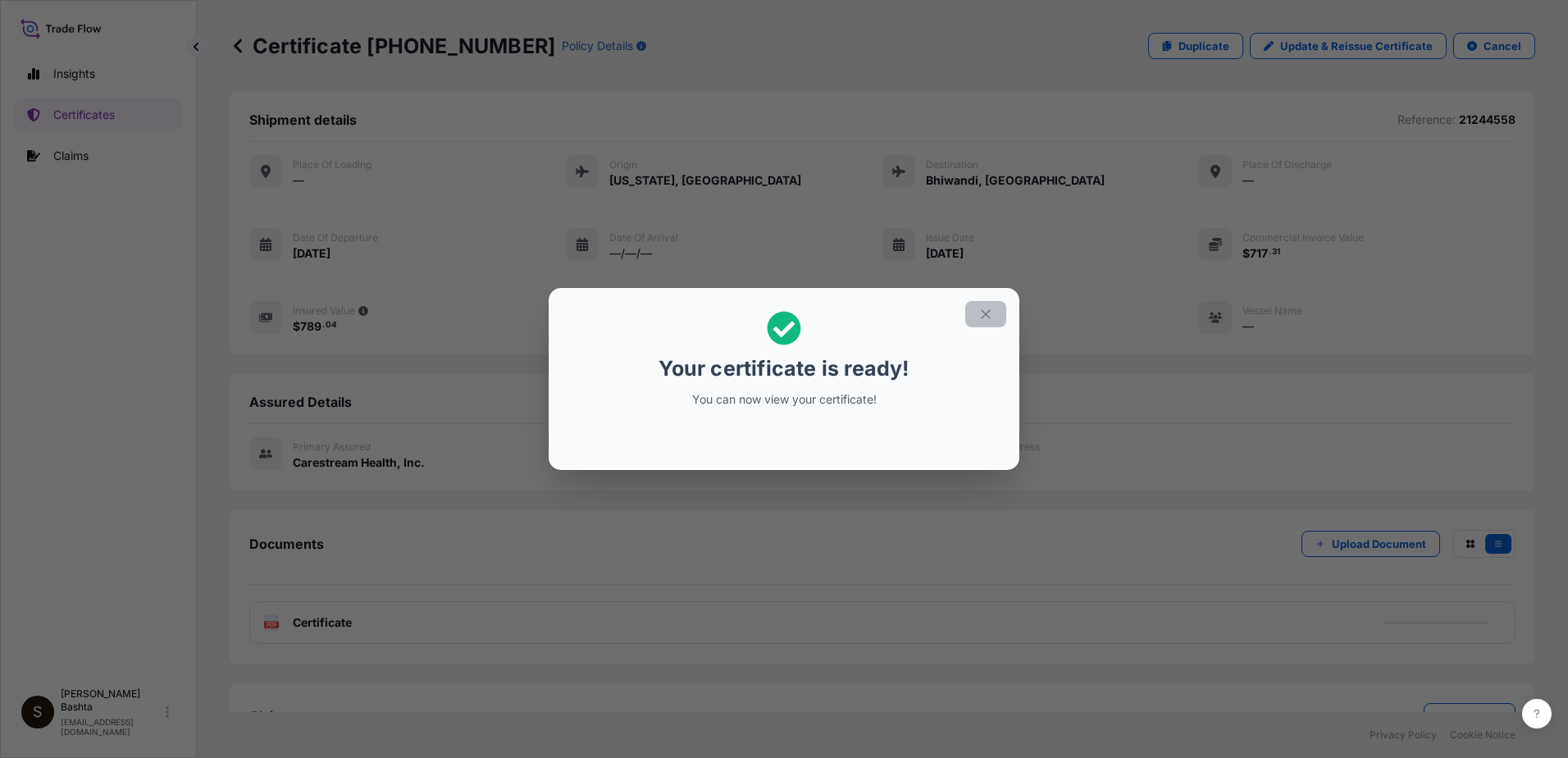
click at [987, 315] on icon "button" at bounding box center [986, 314] width 15 height 15
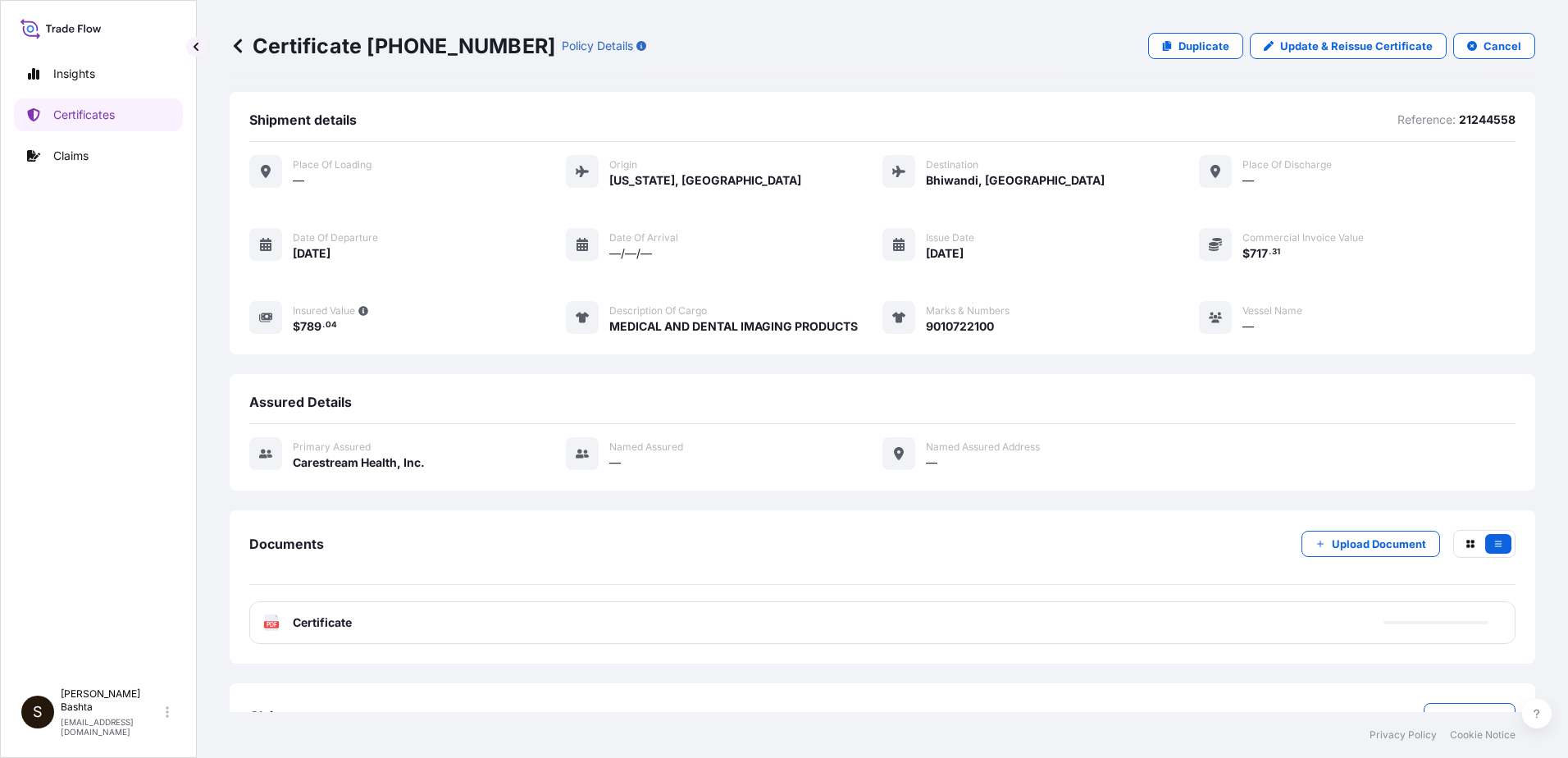
click at [266, 622] on rect at bounding box center [271, 623] width 15 height 6
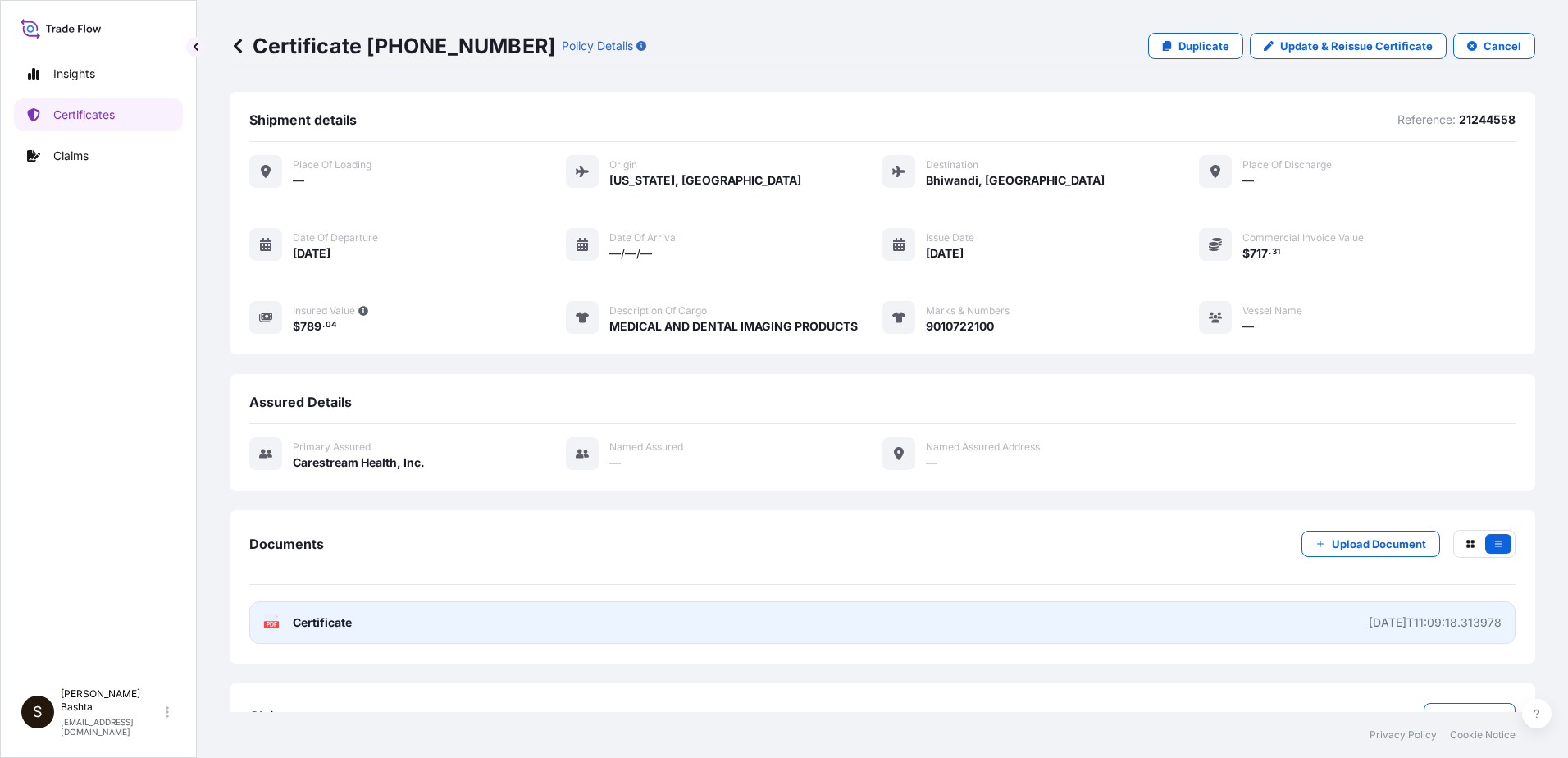
click at [267, 621] on icon at bounding box center [271, 622] width 14 height 17
